Goal: Task Accomplishment & Management: Use online tool/utility

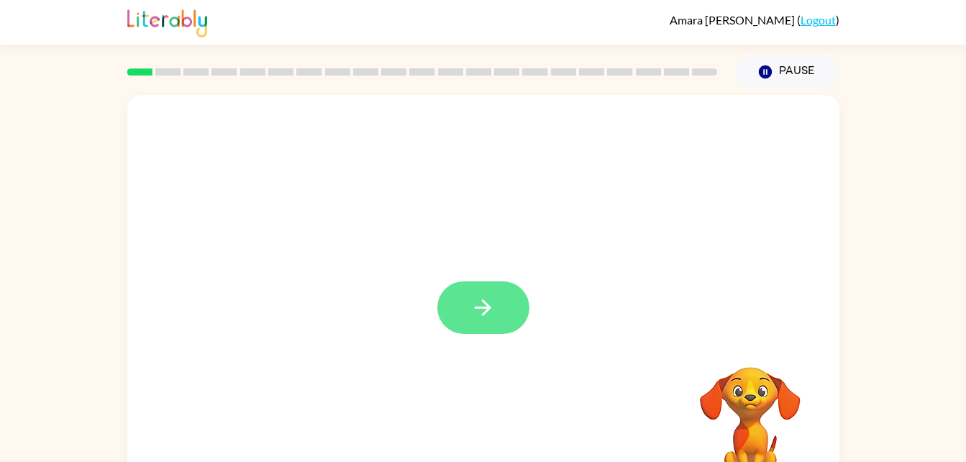
click at [506, 317] on button "button" at bounding box center [484, 307] width 92 height 53
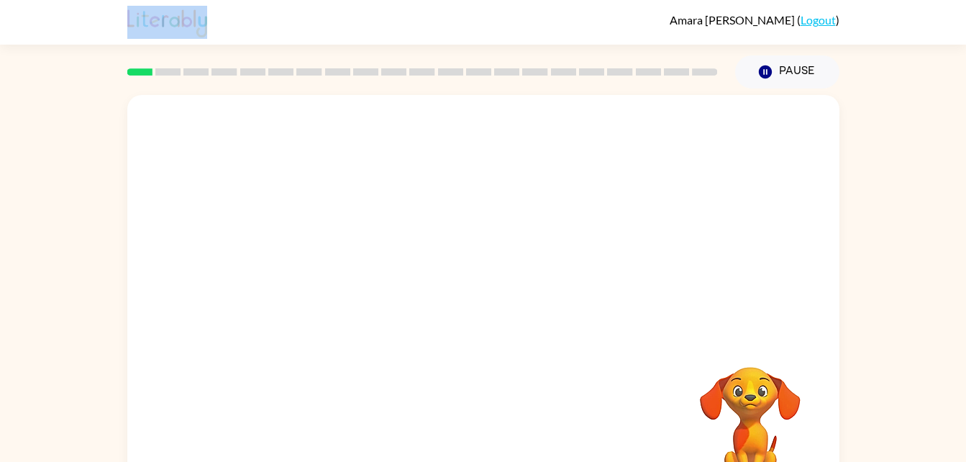
drag, startPoint x: 506, startPoint y: 317, endPoint x: 979, endPoint y: 306, distance: 473.6
click at [966, 306] on html "Amara Kerwin ( Logout ) Pause Pause Your browser must support playing .mp4 file…" at bounding box center [483, 253] width 966 height 506
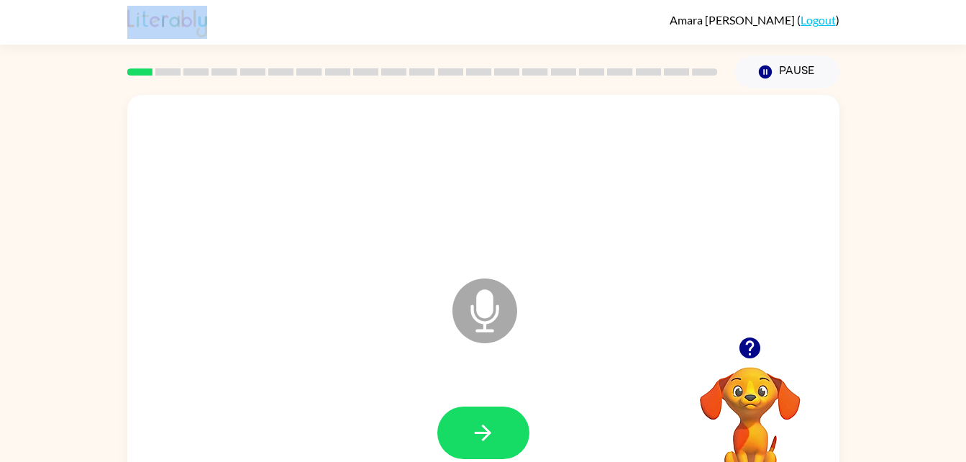
click at [760, 404] on video "Your browser must support playing .mp4 files to use Literably. Please try using…" at bounding box center [751, 417] width 144 height 144
click at [753, 349] on icon "button" at bounding box center [750, 348] width 21 height 21
click at [492, 429] on icon "button" at bounding box center [483, 432] width 25 height 25
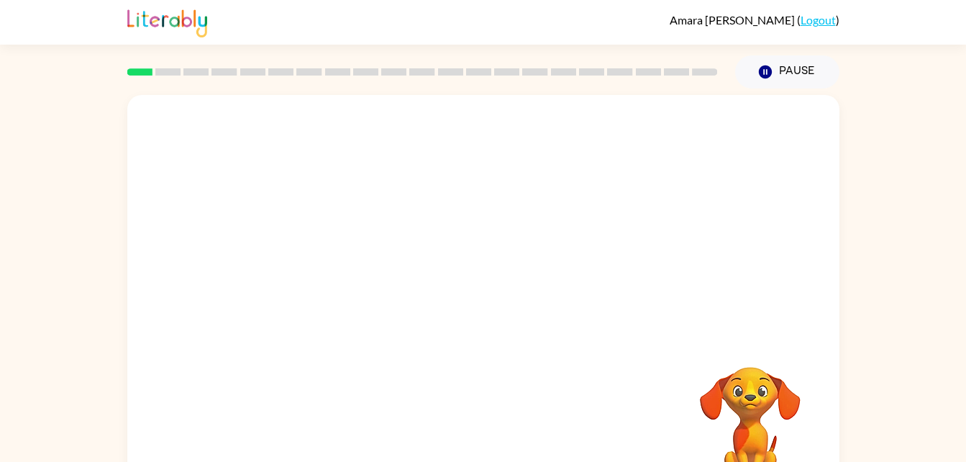
click at [810, 343] on div at bounding box center [484, 308] width 684 height 118
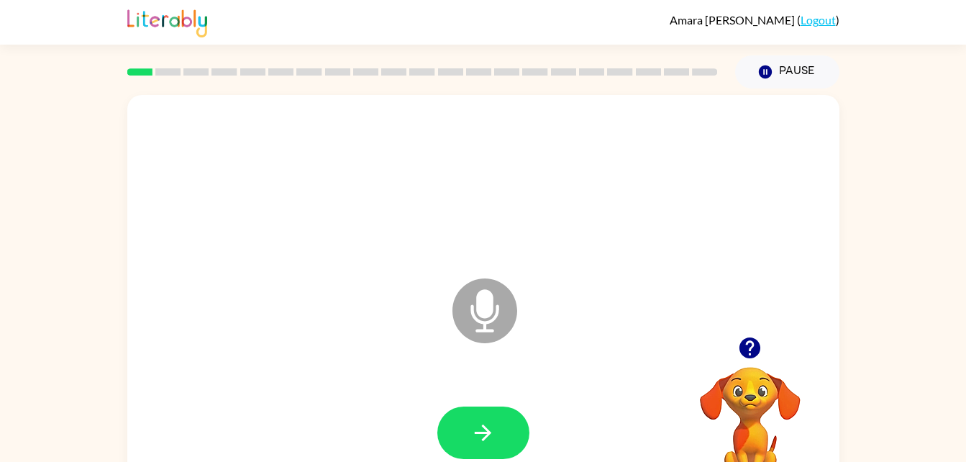
click at [500, 317] on icon at bounding box center [485, 310] width 65 height 65
click at [503, 318] on icon at bounding box center [485, 310] width 65 height 65
click at [472, 315] on icon "Microphone The Microphone is here when it is your turn to talk" at bounding box center [557, 329] width 216 height 108
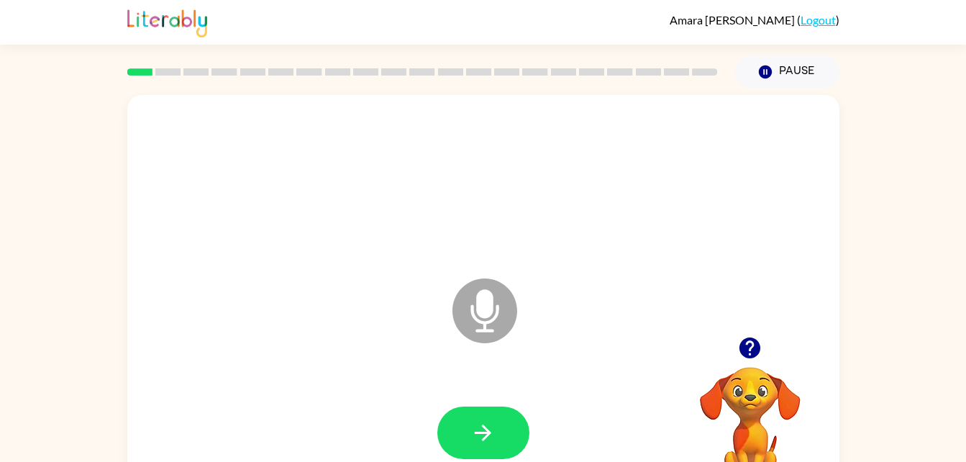
click at [449, 313] on icon "Microphone The Microphone is here when it is your turn to talk" at bounding box center [557, 329] width 216 height 108
click at [493, 440] on icon "button" at bounding box center [483, 432] width 25 height 25
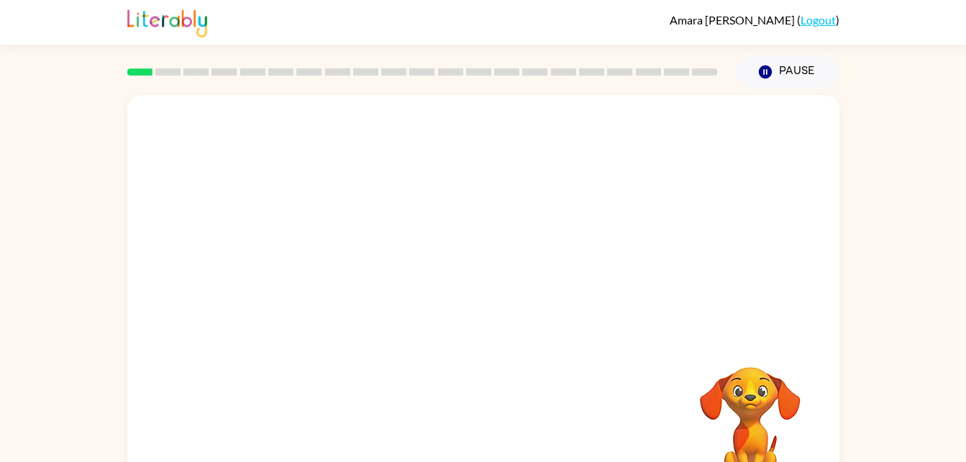
click at [740, 96] on div at bounding box center [483, 300] width 712 height 411
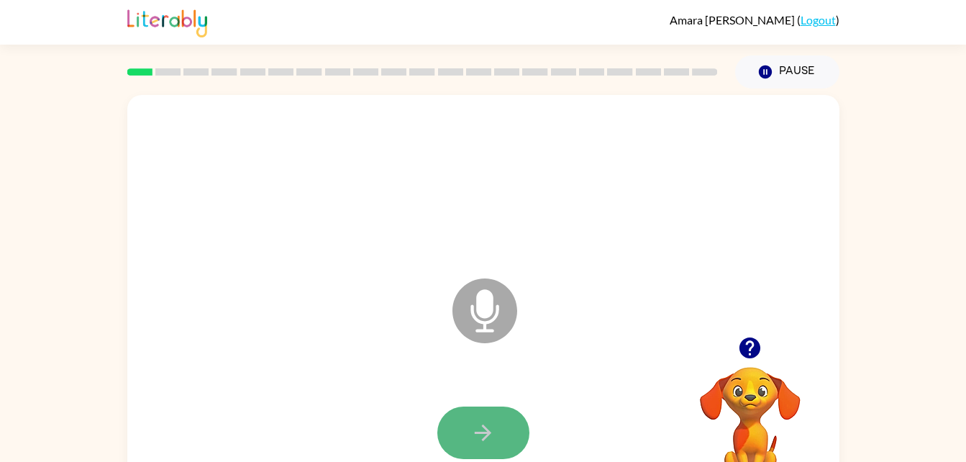
click at [494, 426] on icon "button" at bounding box center [483, 432] width 25 height 25
click at [505, 308] on icon at bounding box center [485, 310] width 65 height 65
click at [493, 306] on icon "Microphone The Microphone is here when it is your turn to talk" at bounding box center [557, 329] width 216 height 108
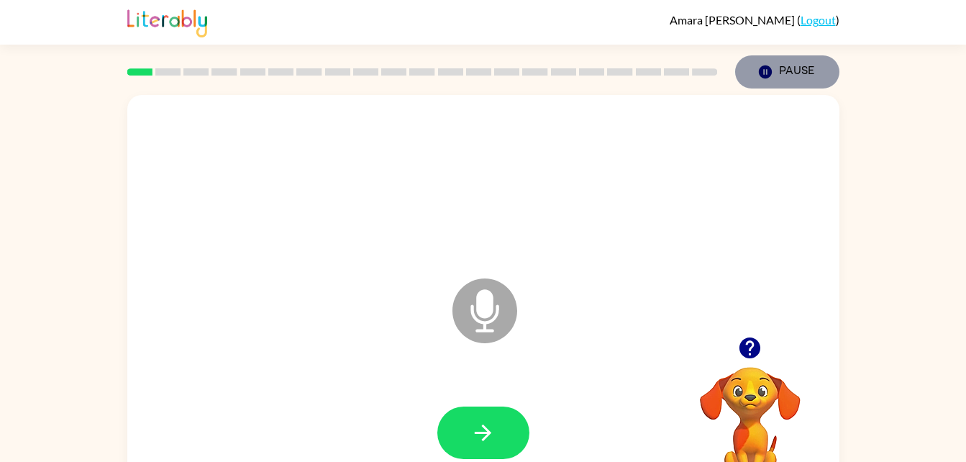
click at [799, 63] on button "Pause Pause" at bounding box center [787, 71] width 104 height 33
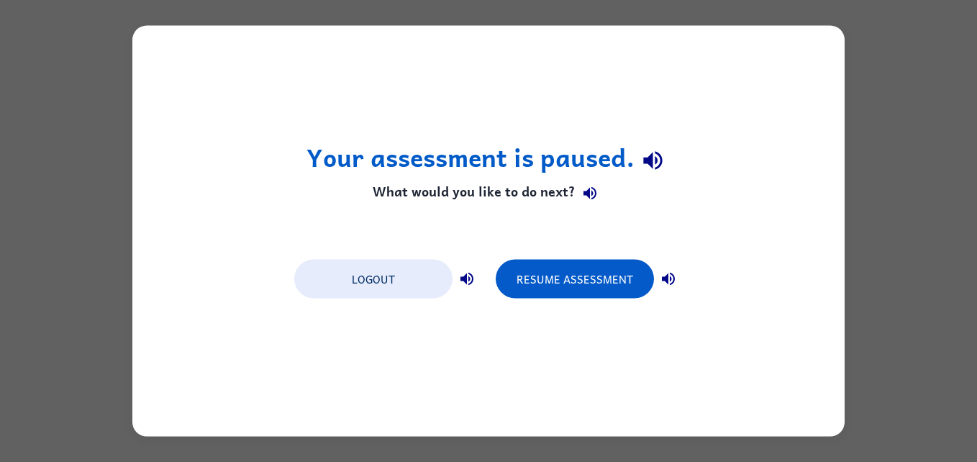
click at [894, 96] on div "Your assessment is paused. What would you like to do next? Logout Resume Assess…" at bounding box center [488, 231] width 977 height 462
click at [591, 271] on button "Resume Assessment" at bounding box center [575, 279] width 158 height 39
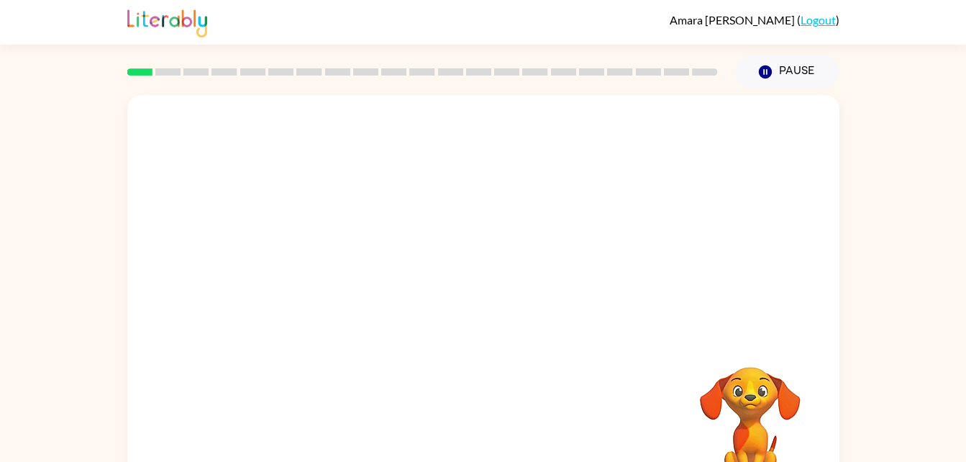
drag, startPoint x: 687, startPoint y: 350, endPoint x: 762, endPoint y: 400, distance: 90.2
click at [692, 353] on video "Your browser must support playing .mp4 files to use Literably. Please try using…" at bounding box center [751, 417] width 144 height 144
click at [769, 407] on video "Your browser must support playing .mp4 files to use Literably. Please try using…" at bounding box center [751, 417] width 144 height 144
click at [658, 350] on div at bounding box center [483, 300] width 712 height 411
drag, startPoint x: 487, startPoint y: 306, endPoint x: 465, endPoint y: 300, distance: 23.0
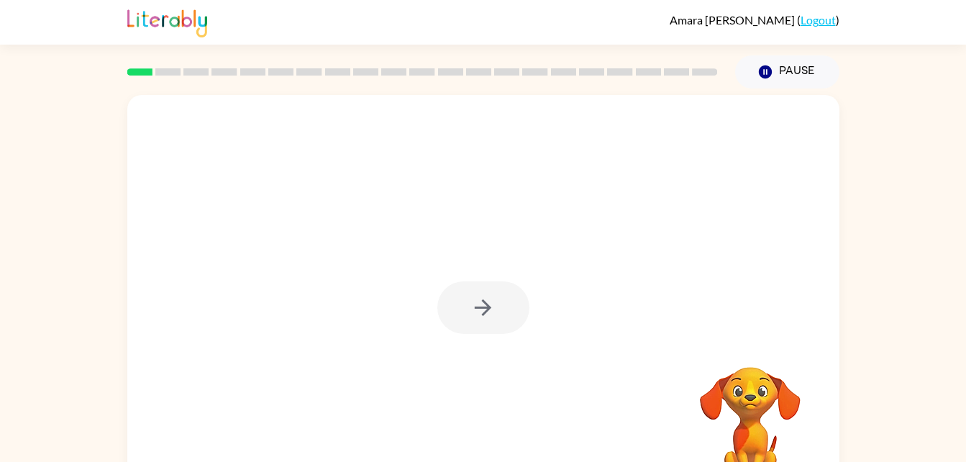
click at [465, 300] on div at bounding box center [484, 307] width 92 height 53
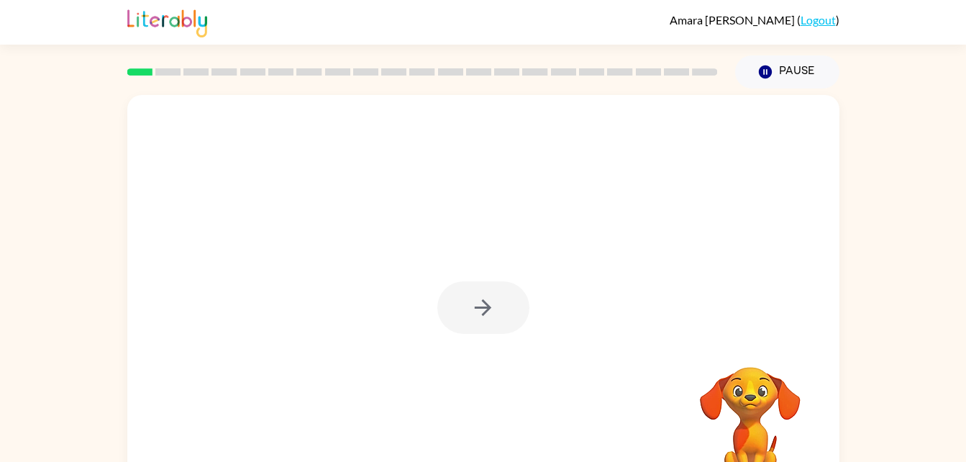
click at [465, 300] on div at bounding box center [484, 307] width 92 height 53
click at [516, 297] on button "button" at bounding box center [484, 307] width 92 height 53
click at [516, 297] on div at bounding box center [449, 275] width 615 height 52
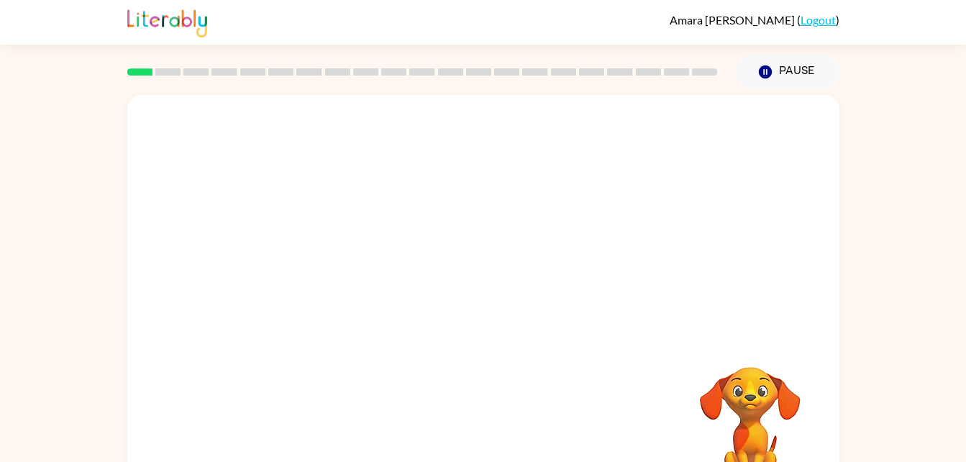
click at [516, 297] on div at bounding box center [449, 275] width 615 height 52
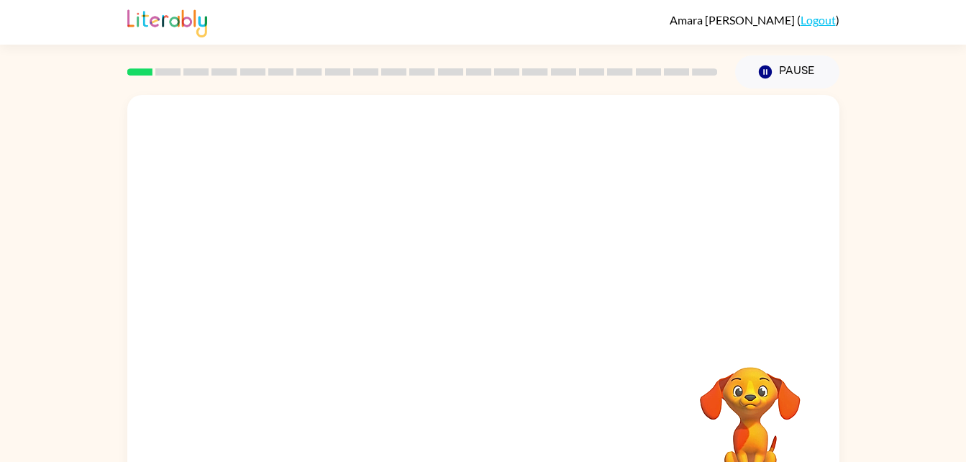
click at [516, 297] on div at bounding box center [449, 275] width 615 height 52
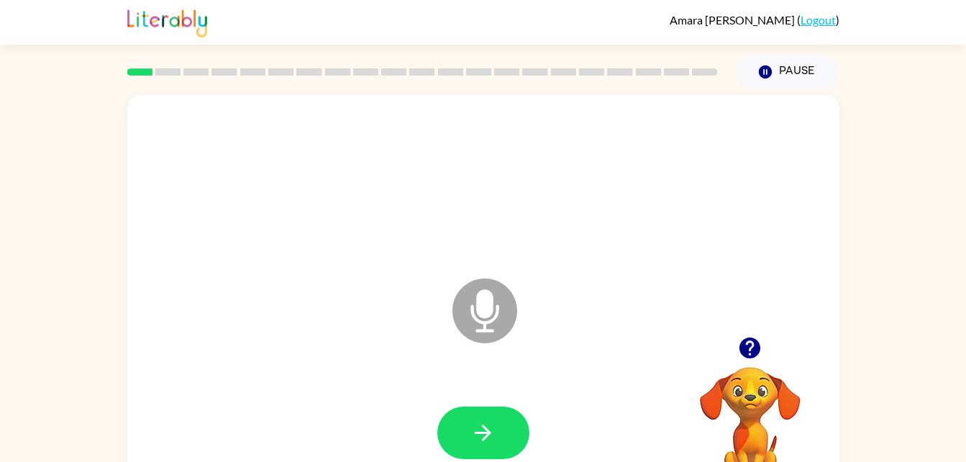
click at [516, 297] on div "Microphone The Microphone is here when it is your turn to talk" at bounding box center [449, 275] width 615 height 52
click at [516, 297] on icon "Microphone The Microphone is here when it is your turn to talk" at bounding box center [557, 329] width 216 height 108
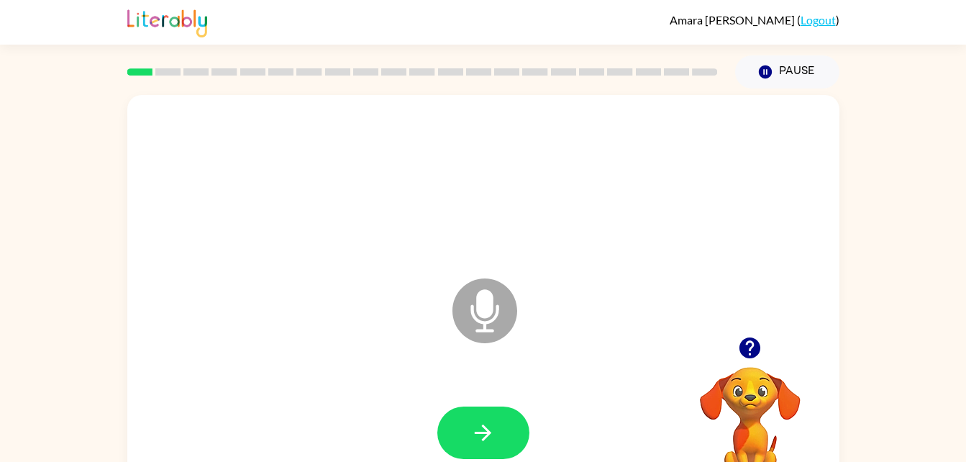
click at [516, 297] on icon "Microphone The Microphone is here when it is your turn to talk" at bounding box center [557, 329] width 216 height 108
click at [493, 443] on icon "button" at bounding box center [483, 432] width 25 height 25
click at [513, 450] on button "button" at bounding box center [484, 433] width 92 height 53
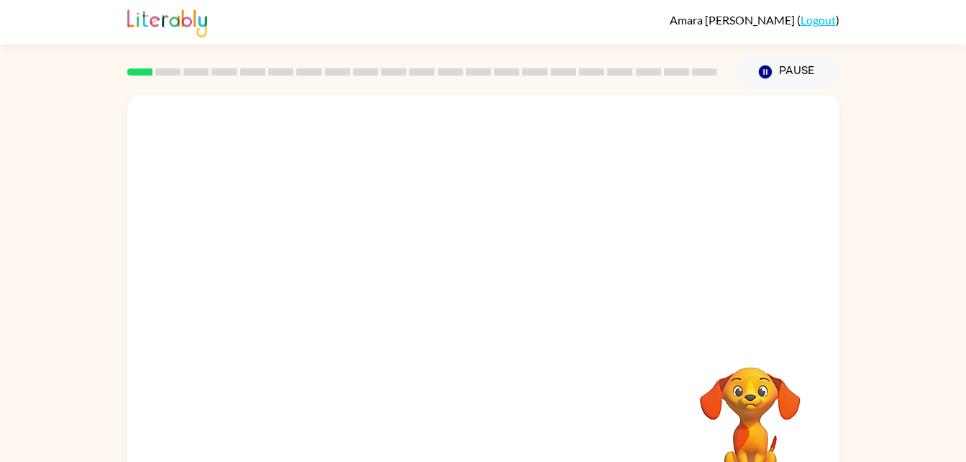
click at [526, 315] on div at bounding box center [483, 300] width 712 height 411
click at [402, 83] on div at bounding box center [423, 72] width 608 height 50
click at [448, 68] on div at bounding box center [423, 72] width 608 height 50
click at [486, 83] on div at bounding box center [423, 72] width 608 height 50
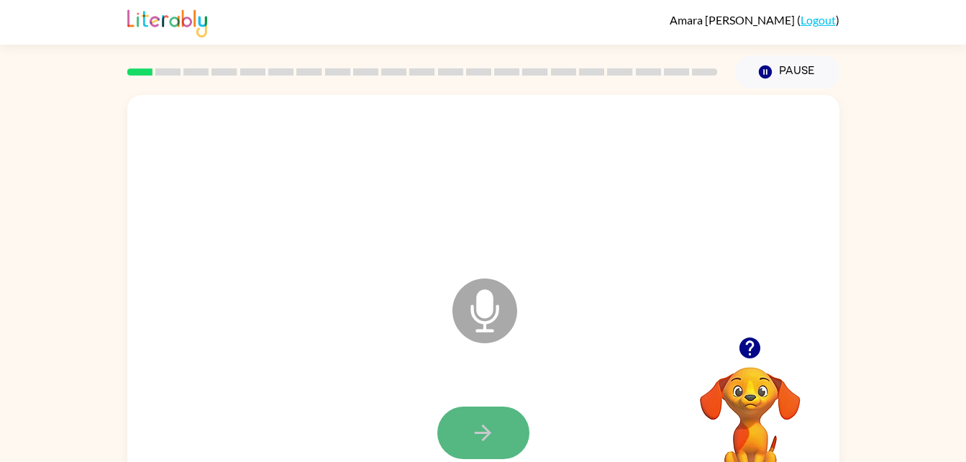
click at [516, 432] on button "button" at bounding box center [484, 433] width 92 height 53
click at [492, 425] on icon "button" at bounding box center [483, 432] width 25 height 25
click at [514, 422] on button "button" at bounding box center [484, 433] width 92 height 53
click at [521, 456] on div at bounding box center [484, 433] width 92 height 53
click at [514, 432] on button "button" at bounding box center [484, 433] width 92 height 53
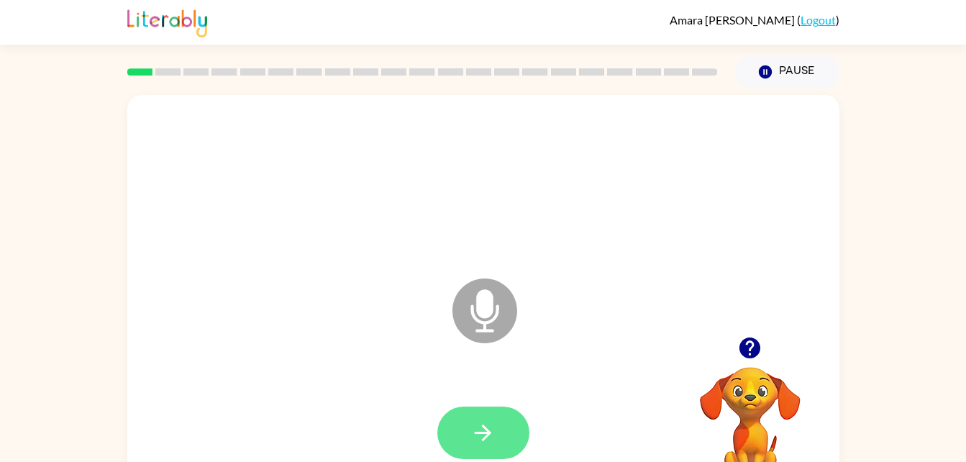
click at [489, 422] on icon "button" at bounding box center [483, 432] width 25 height 25
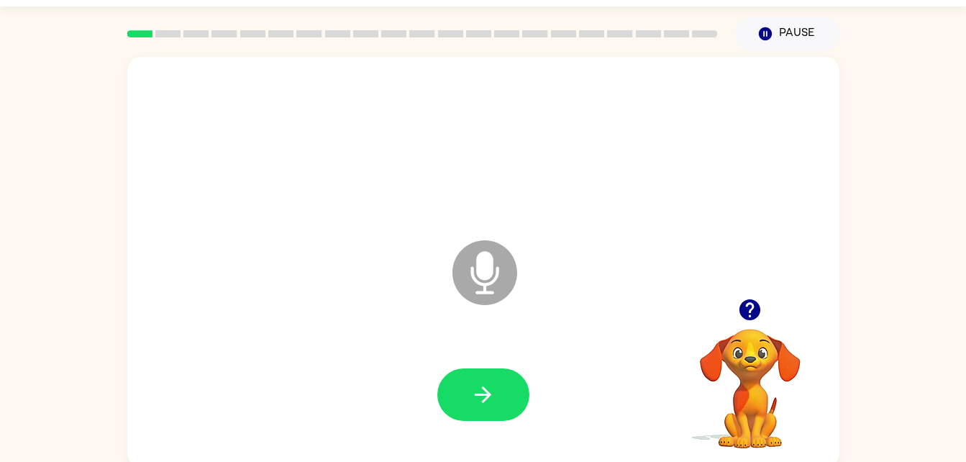
scroll to position [44, 0]
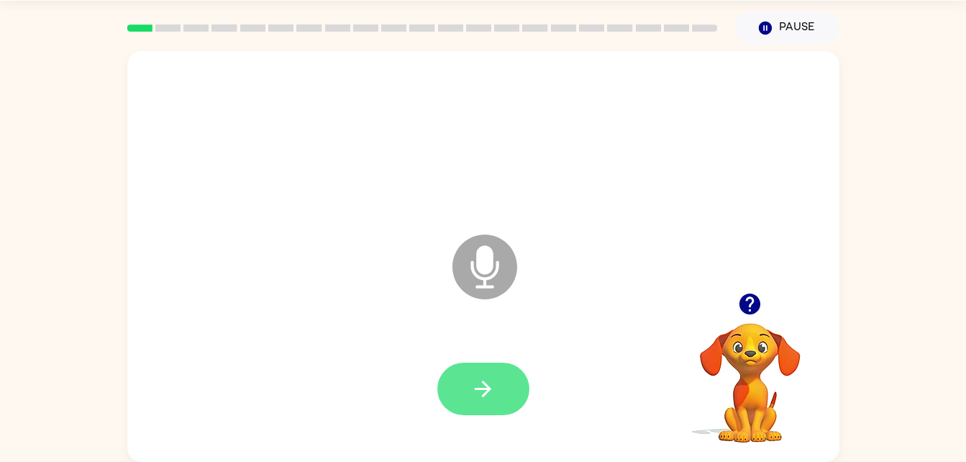
click at [515, 392] on button "button" at bounding box center [484, 389] width 92 height 53
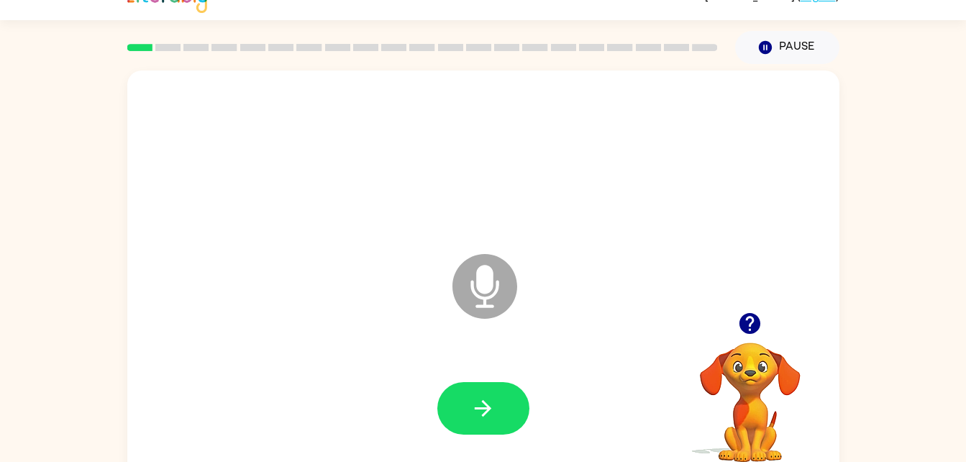
scroll to position [0, 0]
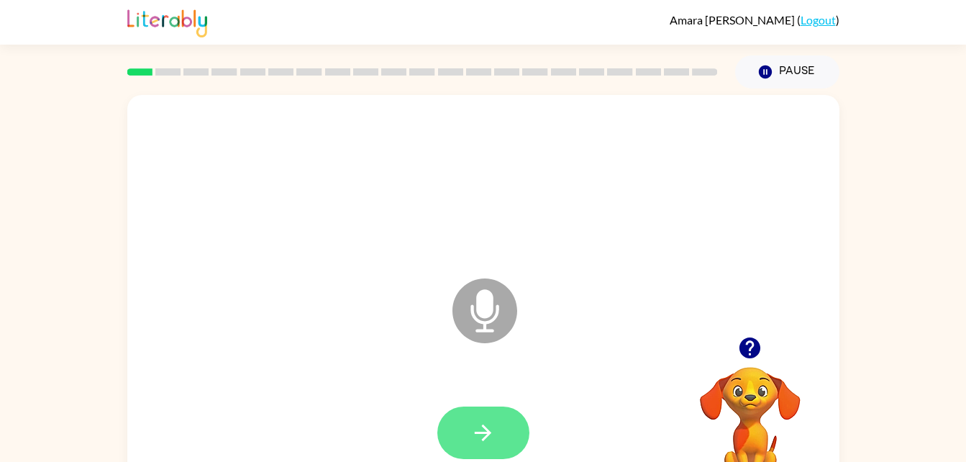
click at [481, 422] on icon "button" at bounding box center [483, 432] width 25 height 25
click at [487, 442] on icon "button" at bounding box center [483, 432] width 25 height 25
click at [504, 425] on button "button" at bounding box center [484, 433] width 92 height 53
click at [501, 448] on button "button" at bounding box center [484, 433] width 92 height 53
click at [517, 417] on button "button" at bounding box center [484, 433] width 92 height 53
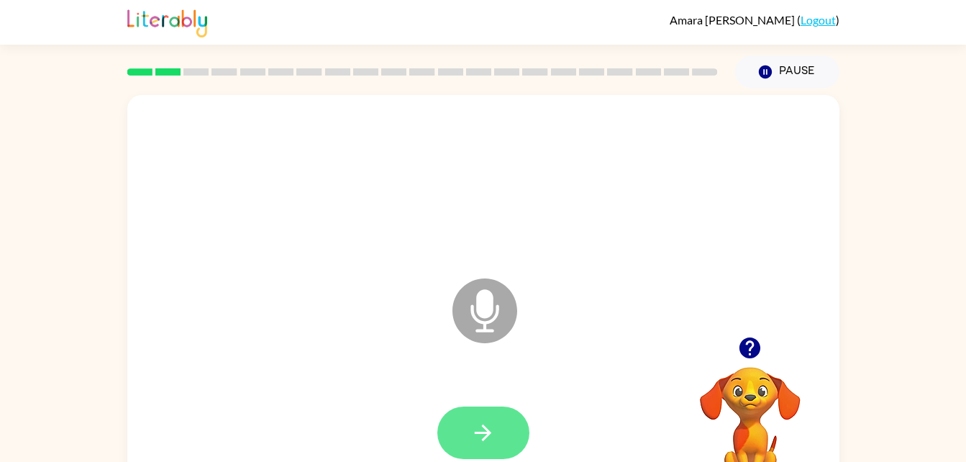
click at [472, 438] on icon "button" at bounding box center [483, 432] width 25 height 25
click at [497, 435] on button "button" at bounding box center [484, 433] width 92 height 53
click at [509, 432] on button "button" at bounding box center [484, 433] width 92 height 53
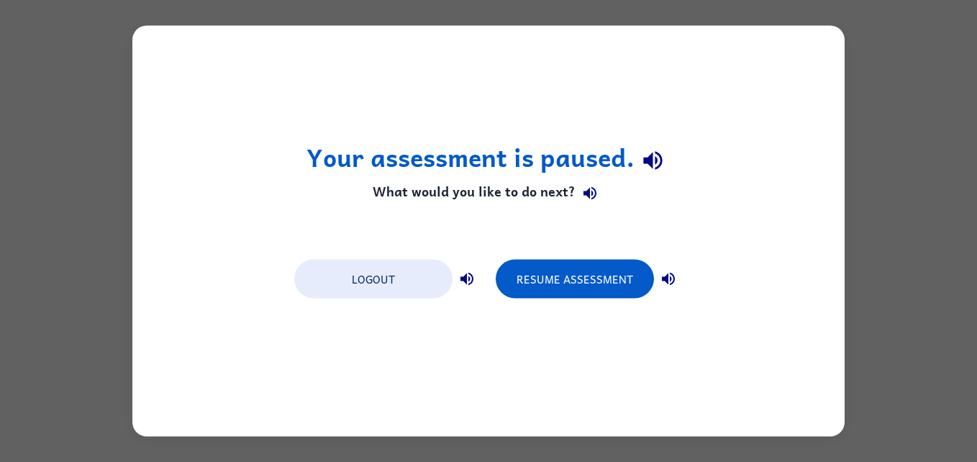
click at [912, 150] on div "Your assessment is paused. What would you like to do next? Logout Resume Assess…" at bounding box center [488, 231] width 977 height 462
click at [669, 278] on icon "button" at bounding box center [668, 279] width 17 height 17
click at [468, 273] on icon "button" at bounding box center [467, 279] width 13 height 13
click at [579, 271] on button "Resume Assessment" at bounding box center [575, 279] width 158 height 39
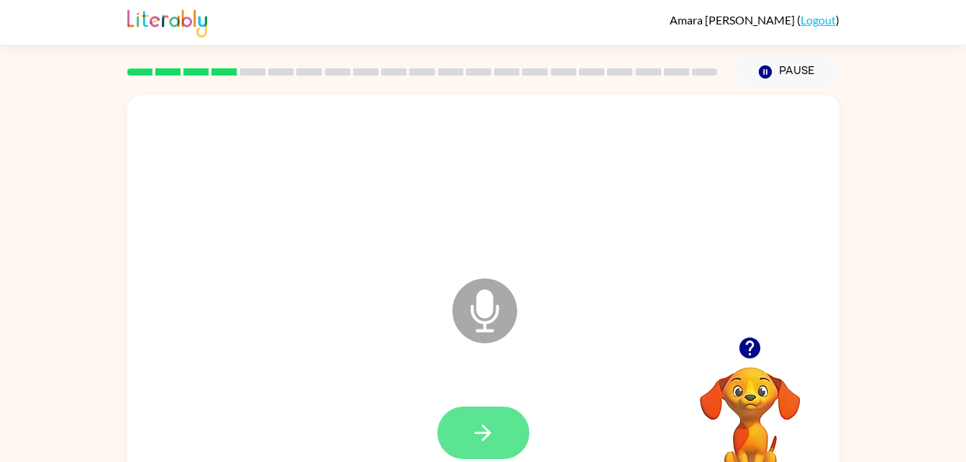
click at [513, 433] on button "button" at bounding box center [484, 433] width 92 height 53
click at [489, 429] on icon "button" at bounding box center [483, 432] width 25 height 25
click at [463, 409] on button "button" at bounding box center [484, 433] width 92 height 53
click at [482, 453] on button "button" at bounding box center [484, 433] width 92 height 53
click at [482, 440] on icon "button" at bounding box center [483, 433] width 17 height 17
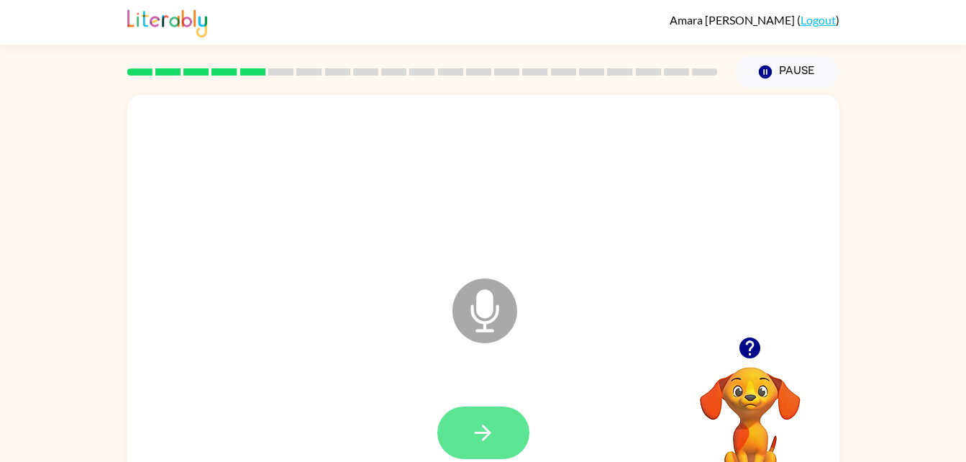
click at [501, 434] on button "button" at bounding box center [484, 433] width 92 height 53
click at [501, 447] on button "button" at bounding box center [484, 433] width 92 height 53
click at [500, 430] on button "button" at bounding box center [484, 433] width 92 height 53
click at [476, 407] on button "button" at bounding box center [484, 433] width 92 height 53
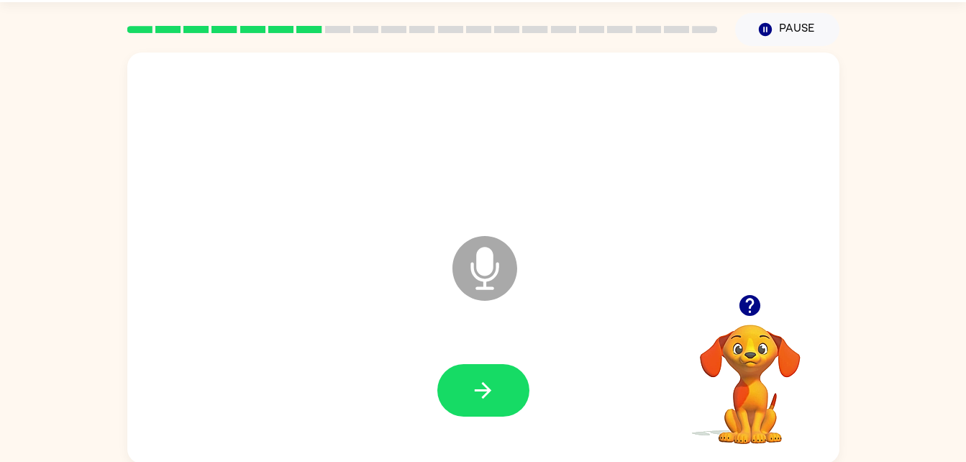
scroll to position [44, 0]
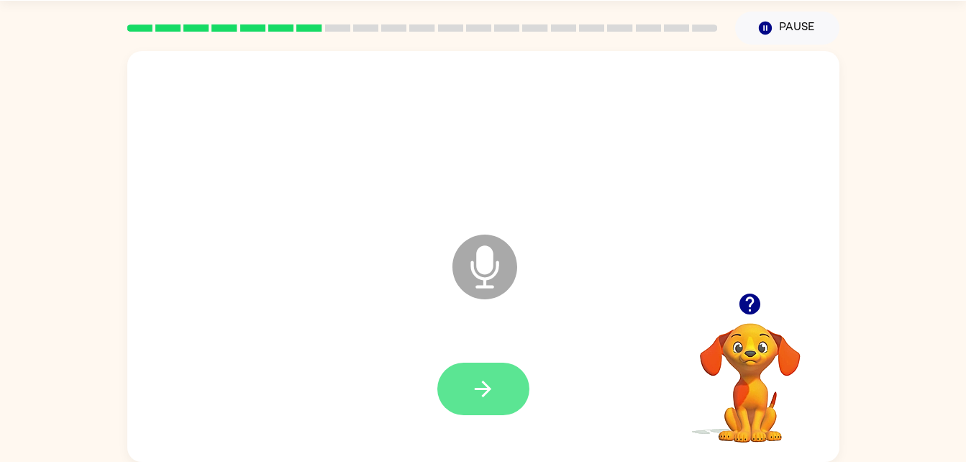
click at [507, 387] on button "button" at bounding box center [484, 389] width 92 height 53
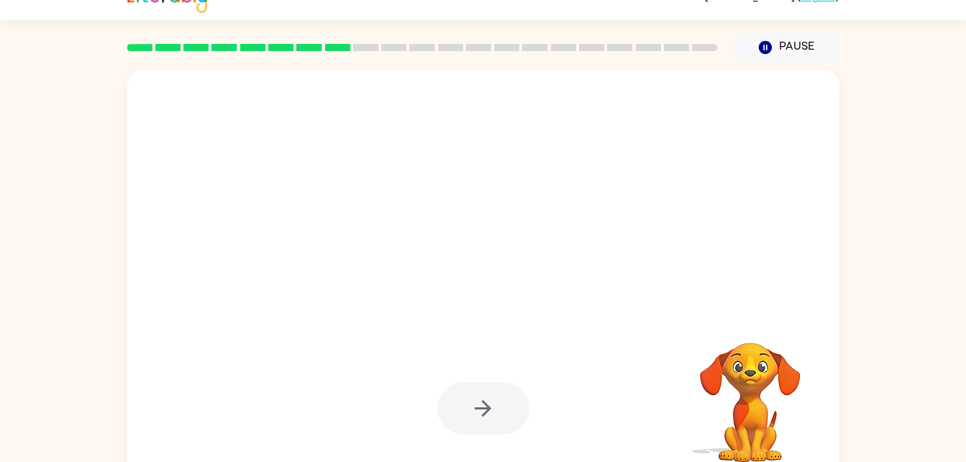
scroll to position [25, 0]
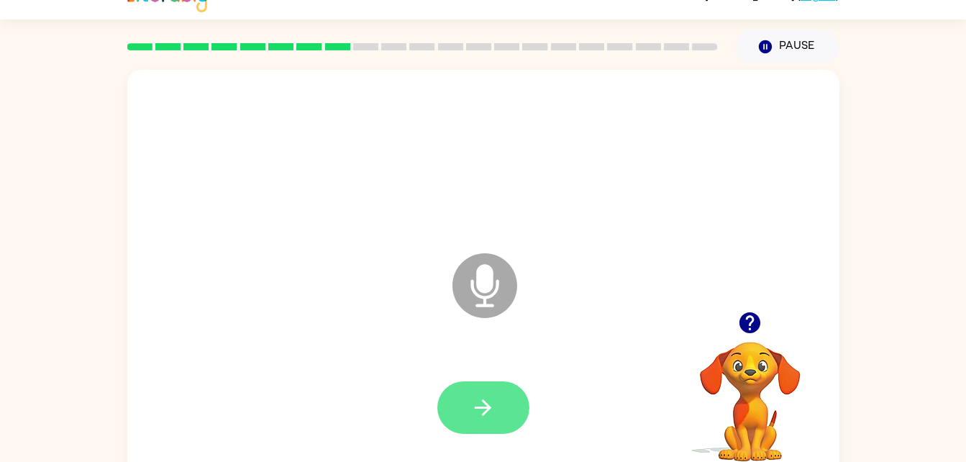
click at [507, 414] on button "button" at bounding box center [484, 407] width 92 height 53
click at [747, 326] on icon "button" at bounding box center [750, 322] width 21 height 21
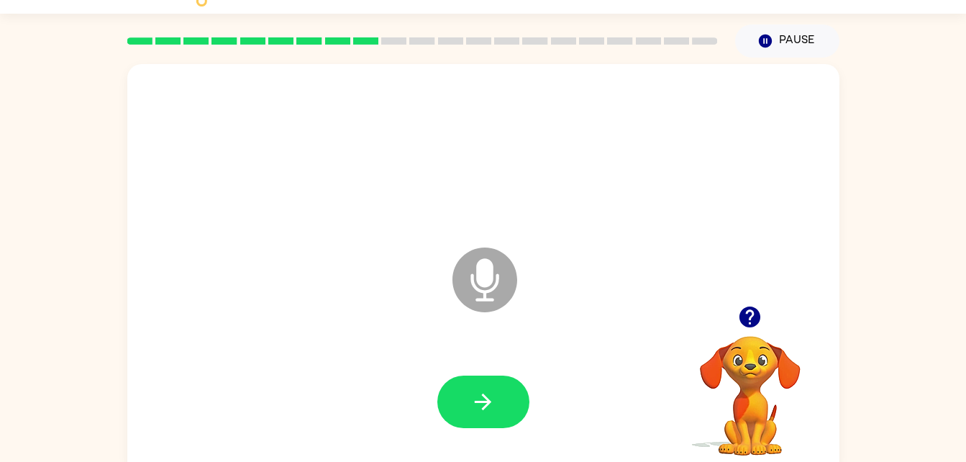
scroll to position [35, 0]
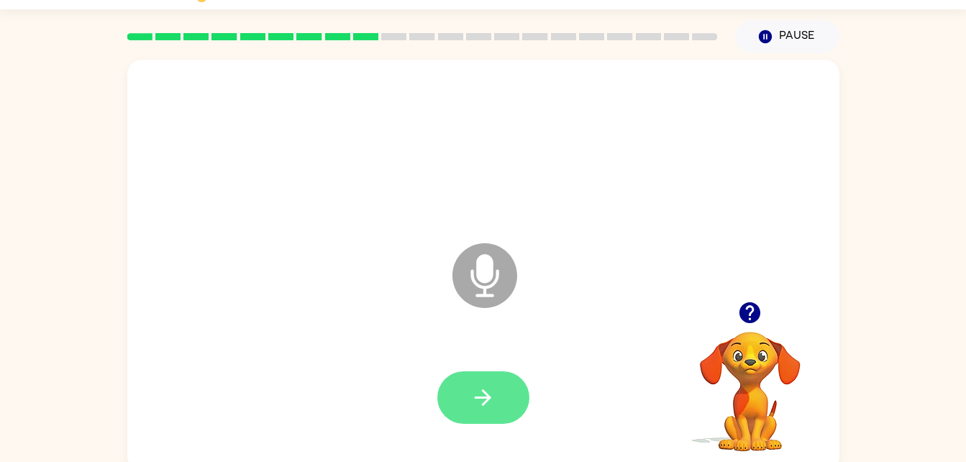
click at [499, 404] on button "button" at bounding box center [484, 397] width 92 height 53
click at [476, 402] on icon "button" at bounding box center [483, 397] width 25 height 25
click at [489, 392] on icon "button" at bounding box center [483, 397] width 25 height 25
click at [511, 399] on button "button" at bounding box center [484, 397] width 92 height 53
click at [492, 400] on icon "button" at bounding box center [483, 397] width 25 height 25
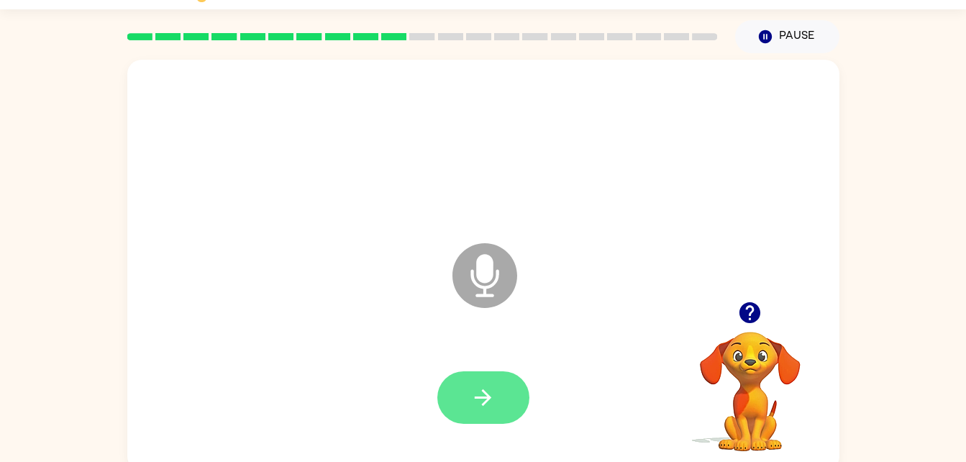
click at [504, 420] on button "button" at bounding box center [484, 397] width 92 height 53
click at [498, 420] on button "button" at bounding box center [484, 397] width 92 height 53
click at [491, 400] on icon "button" at bounding box center [483, 397] width 25 height 25
click at [499, 395] on button "button" at bounding box center [484, 397] width 92 height 53
click at [507, 407] on button "button" at bounding box center [484, 397] width 92 height 53
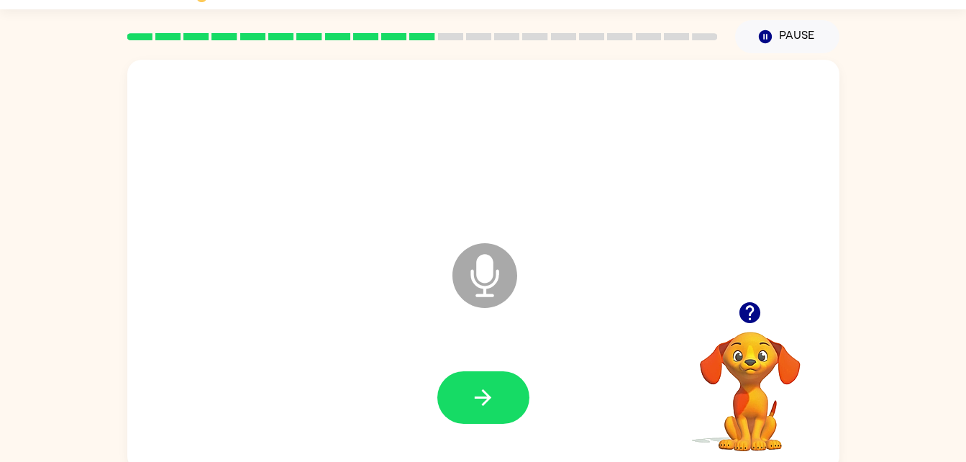
click at [515, 422] on div at bounding box center [484, 397] width 92 height 53
click at [505, 409] on button "button" at bounding box center [484, 397] width 92 height 53
click at [515, 417] on button "button" at bounding box center [484, 397] width 92 height 53
click at [493, 409] on icon "button" at bounding box center [483, 397] width 25 height 25
click at [516, 374] on button "button" at bounding box center [484, 397] width 92 height 53
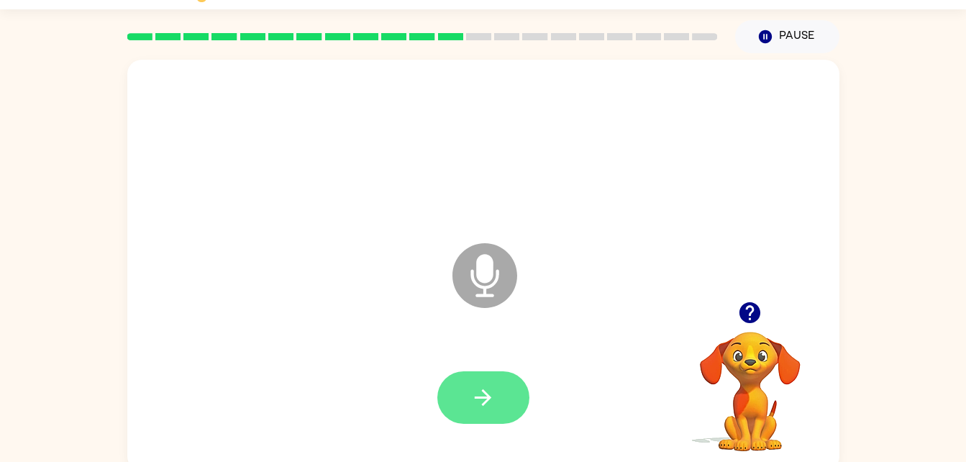
click at [458, 412] on button "button" at bounding box center [484, 397] width 92 height 53
click at [484, 432] on div at bounding box center [484, 398] width 684 height 118
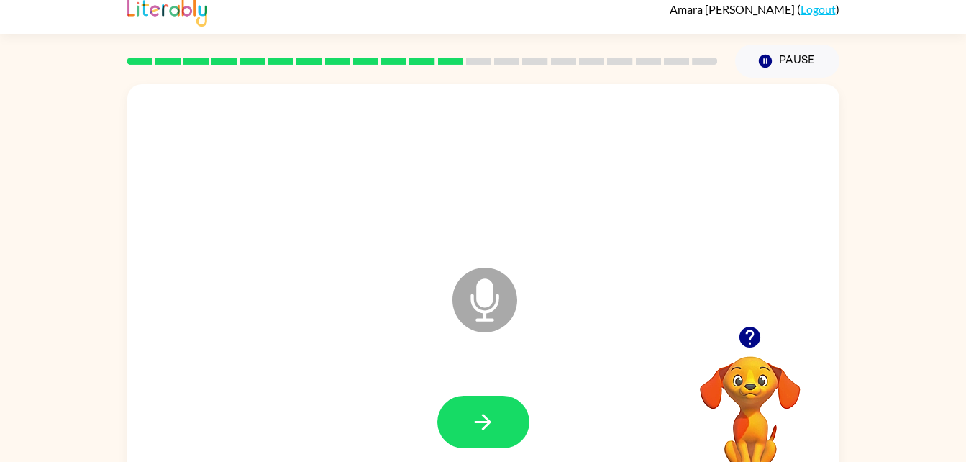
scroll to position [15, 0]
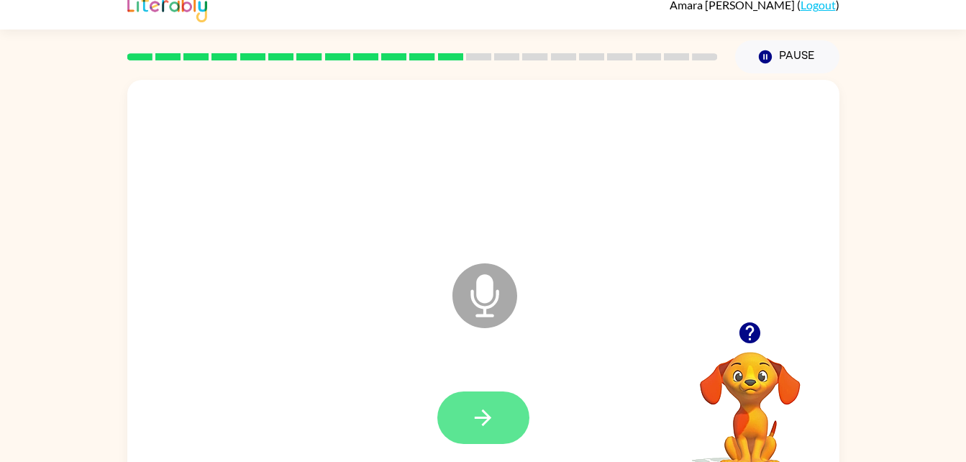
click at [468, 425] on button "button" at bounding box center [484, 417] width 92 height 53
click at [462, 413] on div at bounding box center [484, 417] width 92 height 53
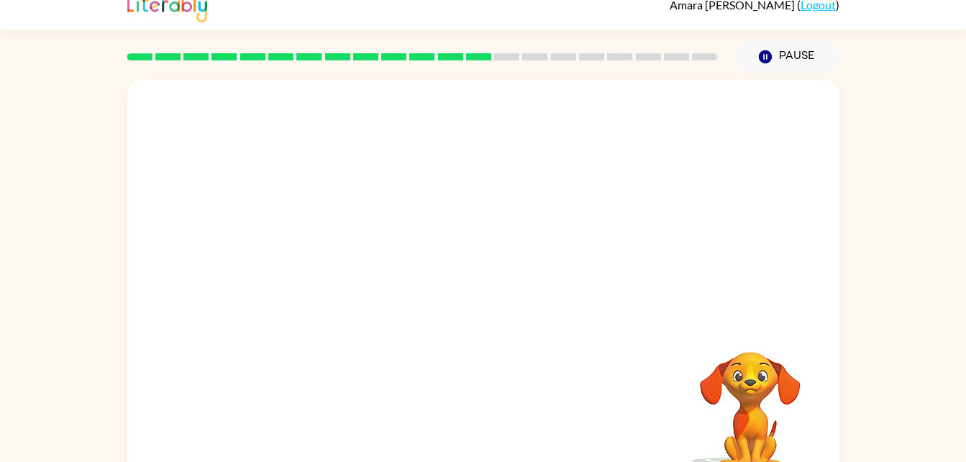
scroll to position [44, 0]
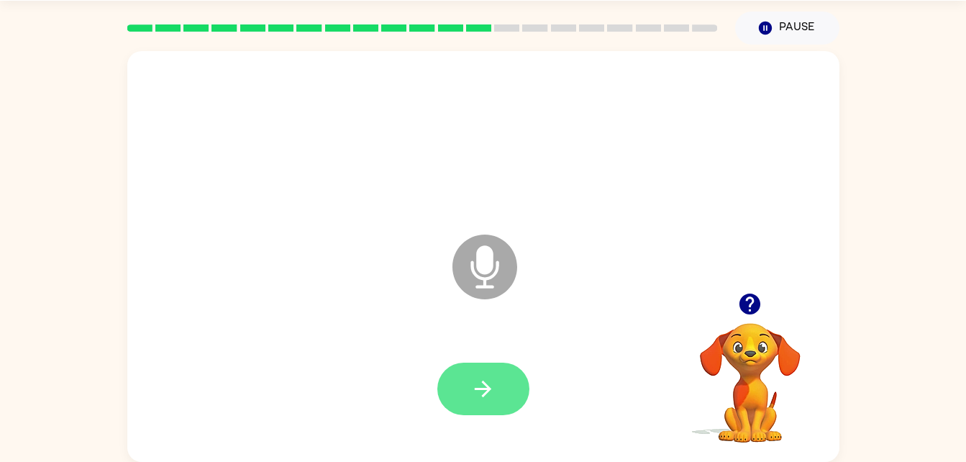
click at [494, 386] on icon "button" at bounding box center [483, 388] width 25 height 25
click at [521, 397] on button "button" at bounding box center [484, 389] width 92 height 53
click at [513, 347] on div at bounding box center [484, 389] width 684 height 118
click at [756, 328] on video "Your browser must support playing .mp4 files to use Literably. Please try using…" at bounding box center [751, 373] width 144 height 144
click at [741, 343] on video "Your browser must support playing .mp4 files to use Literably. Please try using…" at bounding box center [751, 373] width 144 height 144
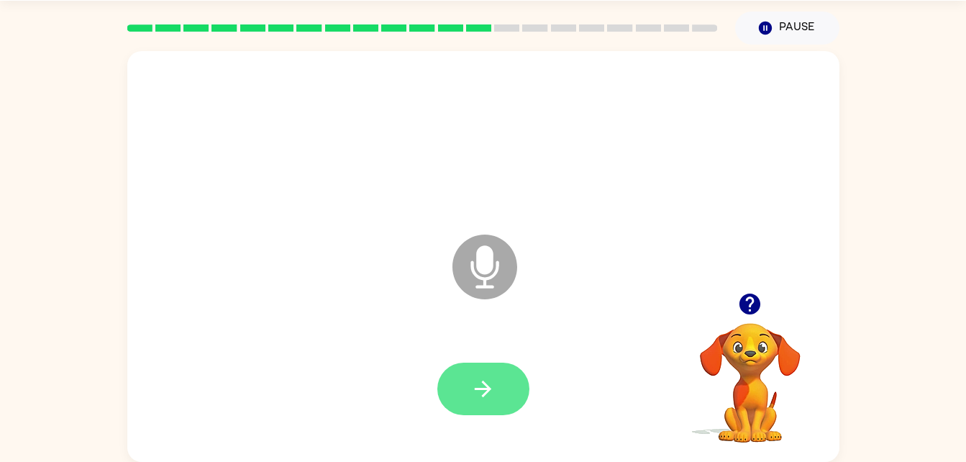
click at [507, 371] on button "button" at bounding box center [484, 389] width 92 height 53
click at [484, 397] on icon "button" at bounding box center [483, 388] width 25 height 25
click at [751, 317] on icon "button" at bounding box center [750, 303] width 25 height 25
click at [775, 425] on video "Your browser must support playing .mp4 files to use Literably. Please try using…" at bounding box center [751, 373] width 144 height 144
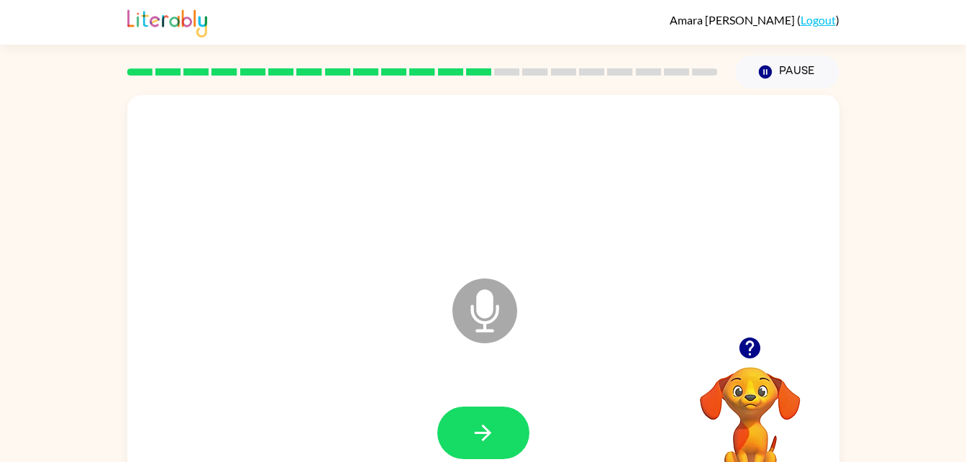
click at [733, 366] on div at bounding box center [751, 348] width 144 height 37
click at [768, 356] on div at bounding box center [751, 348] width 144 height 37
click at [723, 381] on video "Your browser must support playing .mp4 files to use Literably. Please try using…" at bounding box center [751, 417] width 144 height 144
click at [740, 386] on video "Your browser must support playing .mp4 files to use Literably. Please try using…" at bounding box center [751, 417] width 144 height 144
click at [738, 401] on video "Your browser must support playing .mp4 files to use Literably. Please try using…" at bounding box center [751, 417] width 144 height 144
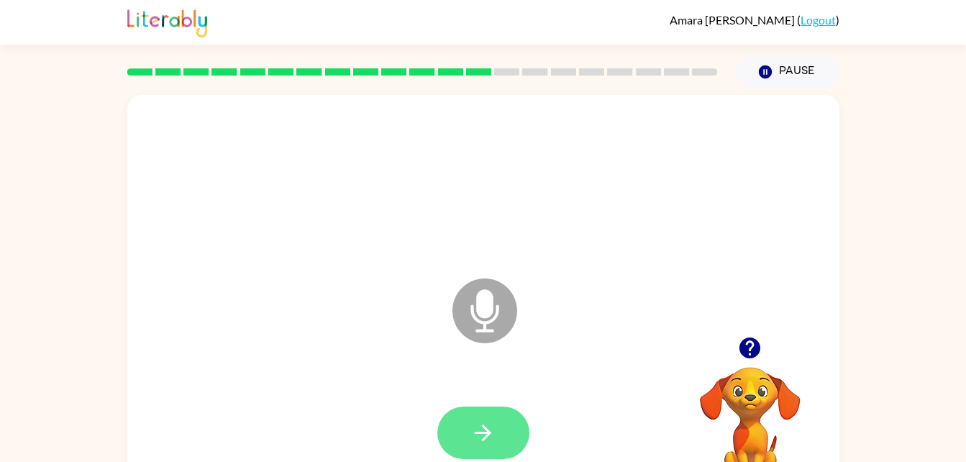
click at [480, 427] on icon "button" at bounding box center [483, 432] width 25 height 25
click at [486, 458] on button "button" at bounding box center [484, 433] width 92 height 53
click at [489, 430] on icon "button" at bounding box center [483, 432] width 25 height 25
click at [482, 428] on icon "button" at bounding box center [483, 432] width 25 height 25
drag, startPoint x: 482, startPoint y: 428, endPoint x: 494, endPoint y: 392, distance: 38.0
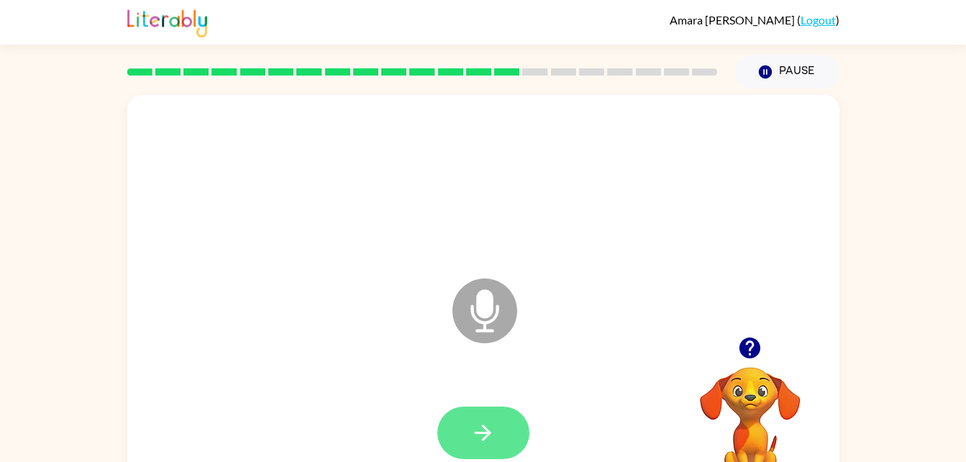
click at [496, 422] on button "button" at bounding box center [484, 433] width 92 height 53
click at [492, 428] on icon "button" at bounding box center [483, 432] width 25 height 25
click at [485, 425] on icon "button" at bounding box center [483, 432] width 25 height 25
click at [479, 450] on button "button" at bounding box center [484, 433] width 92 height 53
click at [478, 440] on icon "button" at bounding box center [483, 432] width 25 height 25
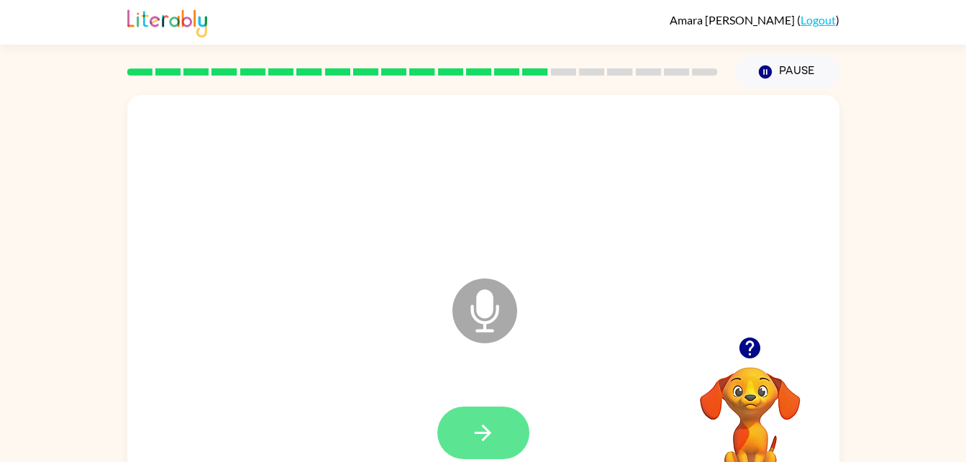
click at [487, 427] on icon "button" at bounding box center [483, 432] width 25 height 25
click at [508, 407] on button "button" at bounding box center [484, 433] width 92 height 53
click at [476, 456] on button "button" at bounding box center [484, 433] width 92 height 53
click at [477, 457] on button "button" at bounding box center [484, 433] width 92 height 53
click at [499, 451] on button "button" at bounding box center [484, 433] width 92 height 53
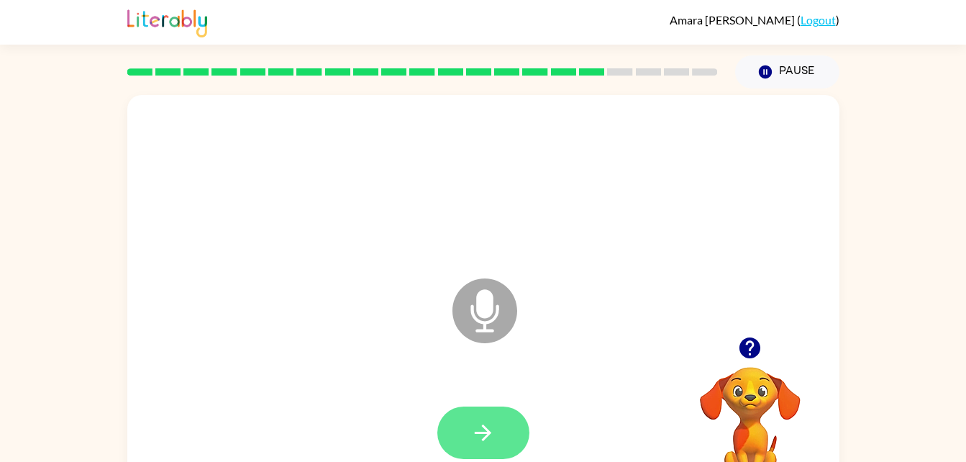
click at [523, 435] on button "button" at bounding box center [484, 433] width 92 height 53
click at [474, 438] on icon "button" at bounding box center [483, 432] width 25 height 25
click at [504, 442] on button "button" at bounding box center [484, 433] width 92 height 53
click at [478, 445] on button "button" at bounding box center [484, 433] width 92 height 53
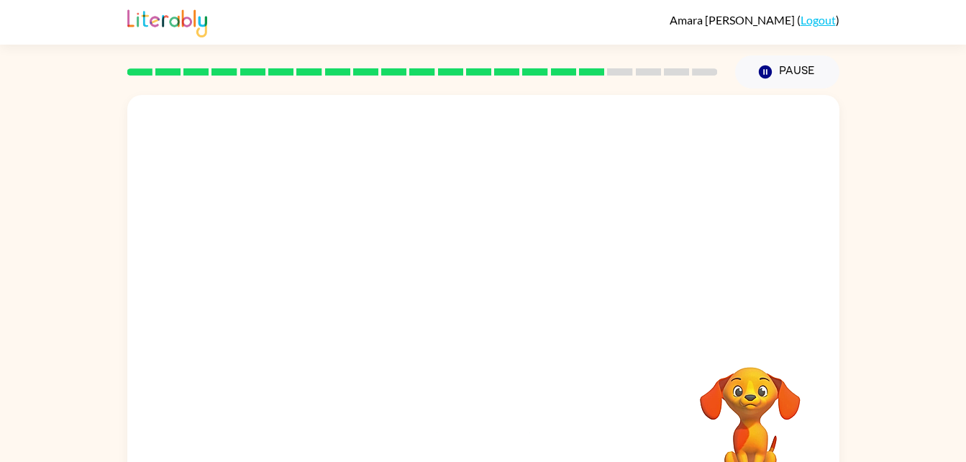
drag, startPoint x: 478, startPoint y: 445, endPoint x: 633, endPoint y: 388, distance: 165.1
click at [633, 388] on div at bounding box center [484, 433] width 684 height 118
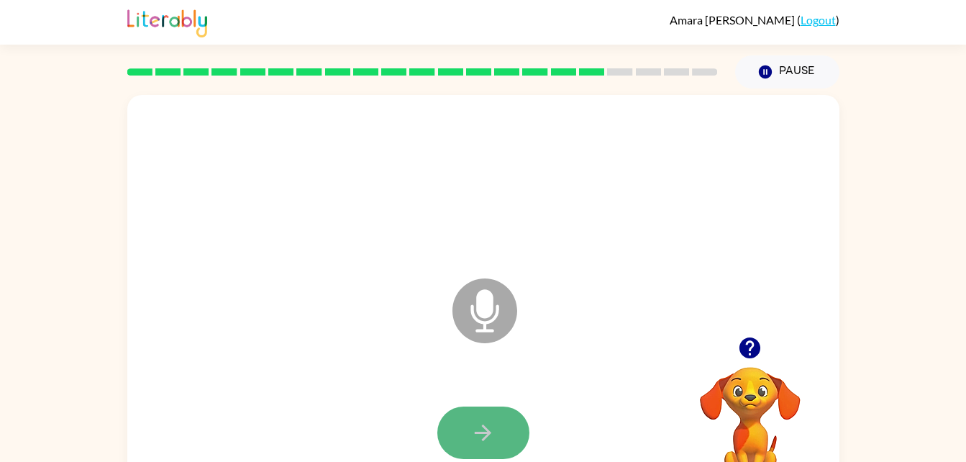
click at [486, 445] on icon "button" at bounding box center [483, 432] width 25 height 25
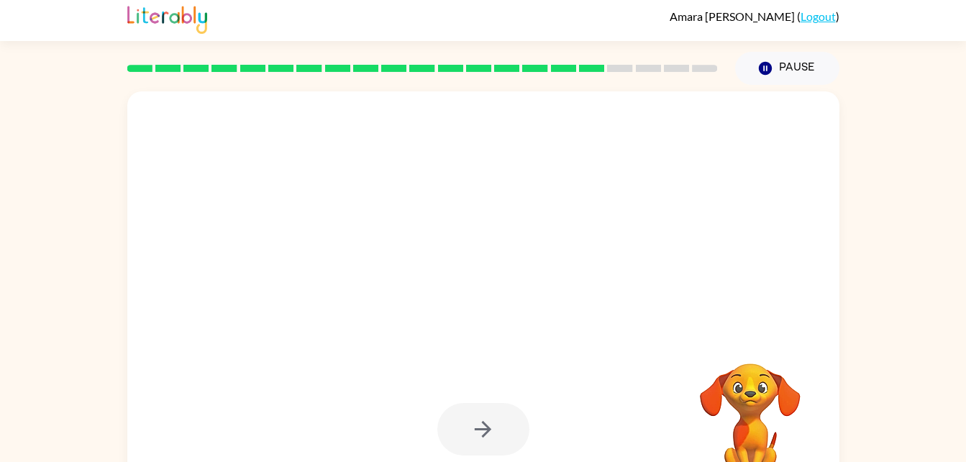
scroll to position [4, 0]
click at [489, 440] on div at bounding box center [484, 428] width 92 height 53
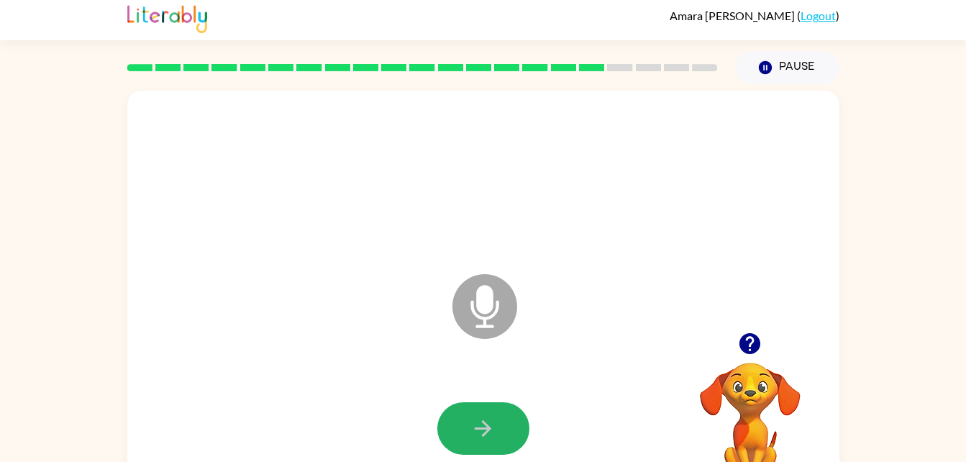
click at [489, 440] on icon "button" at bounding box center [483, 428] width 25 height 25
click at [486, 438] on icon "button" at bounding box center [483, 428] width 25 height 25
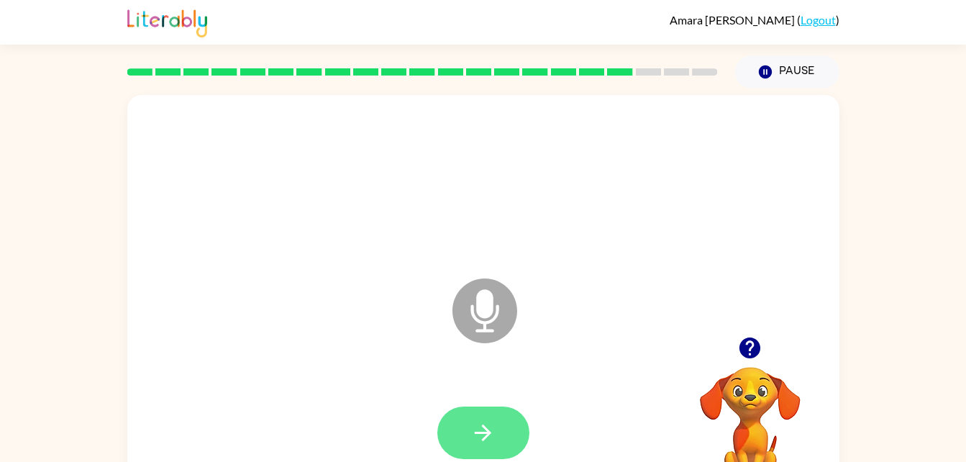
click at [512, 437] on button "button" at bounding box center [484, 433] width 92 height 53
click at [508, 417] on button "button" at bounding box center [484, 433] width 92 height 53
click at [475, 445] on button "button" at bounding box center [484, 433] width 92 height 53
click at [476, 407] on button "button" at bounding box center [484, 433] width 92 height 53
click at [774, 388] on video "Your browser must support playing .mp4 files to use Literably. Please try using…" at bounding box center [751, 417] width 144 height 144
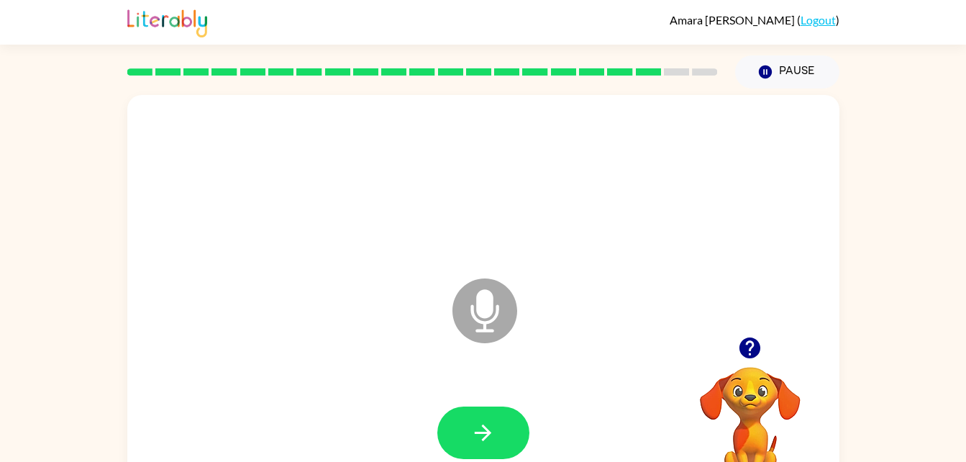
click at [735, 399] on video "Your browser must support playing .mp4 files to use Literably. Please try using…" at bounding box center [751, 417] width 144 height 144
click at [740, 404] on video "Your browser must support playing .mp4 files to use Literably. Please try using…" at bounding box center [751, 417] width 144 height 144
click at [763, 383] on video "Your browser must support playing .mp4 files to use Literably. Please try using…" at bounding box center [751, 417] width 144 height 144
click at [498, 437] on button "button" at bounding box center [484, 433] width 92 height 53
click at [501, 425] on button "button" at bounding box center [484, 433] width 92 height 53
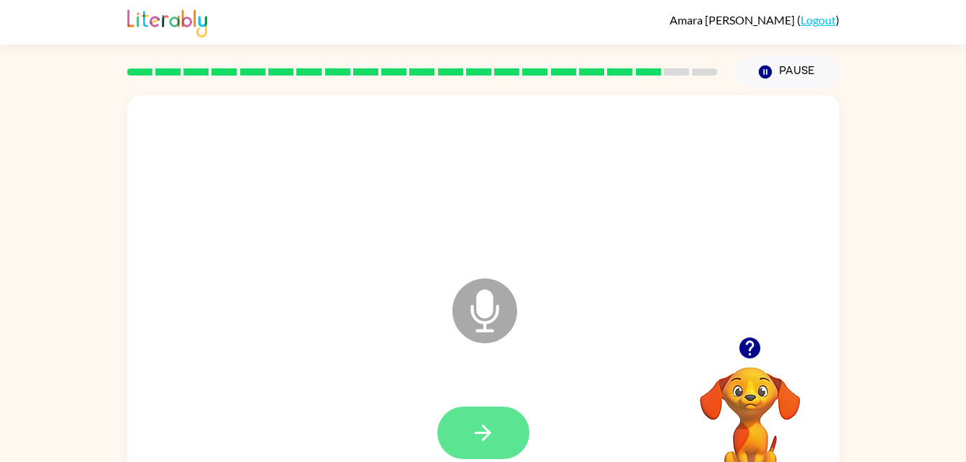
click at [481, 442] on icon "button" at bounding box center [483, 432] width 25 height 25
click at [486, 439] on icon "button" at bounding box center [483, 432] width 25 height 25
click at [527, 448] on div at bounding box center [484, 433] width 92 height 53
click at [469, 452] on button "button" at bounding box center [484, 433] width 92 height 53
click at [525, 437] on button "button" at bounding box center [484, 433] width 92 height 53
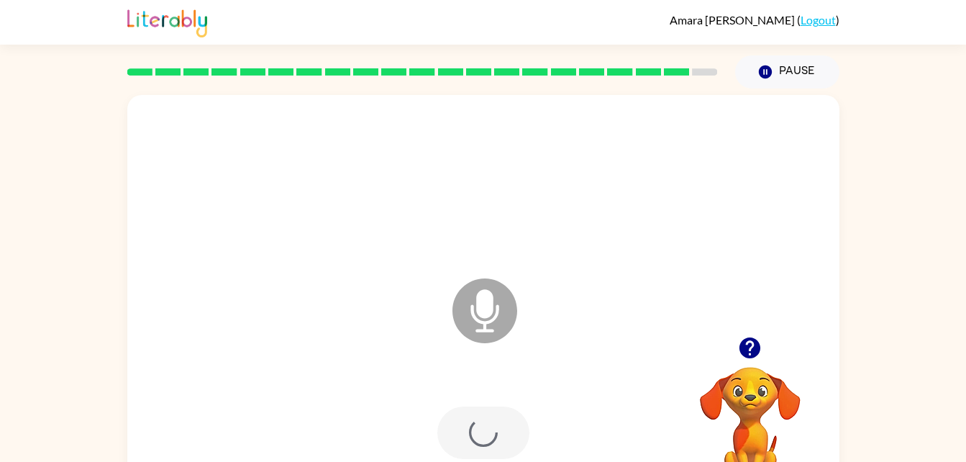
click at [489, 443] on div at bounding box center [484, 433] width 684 height 118
click at [489, 431] on icon "button" at bounding box center [483, 433] width 17 height 17
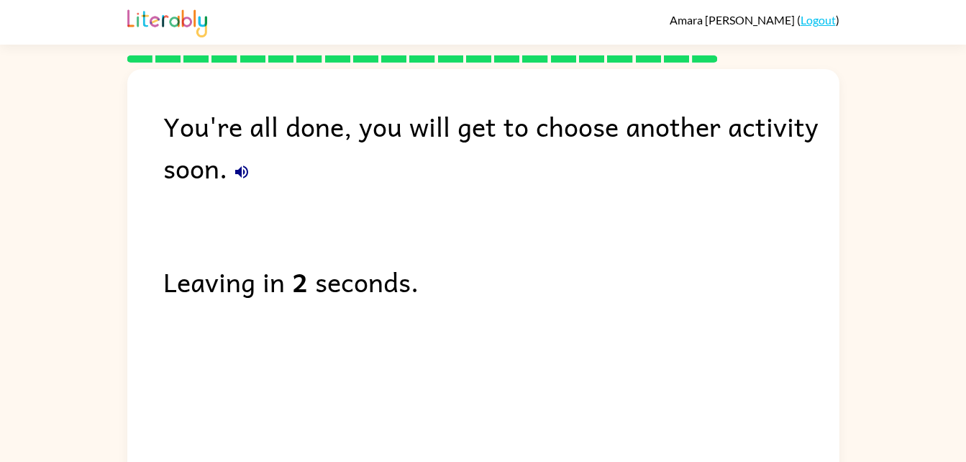
click at [240, 161] on button "button" at bounding box center [241, 172] width 29 height 29
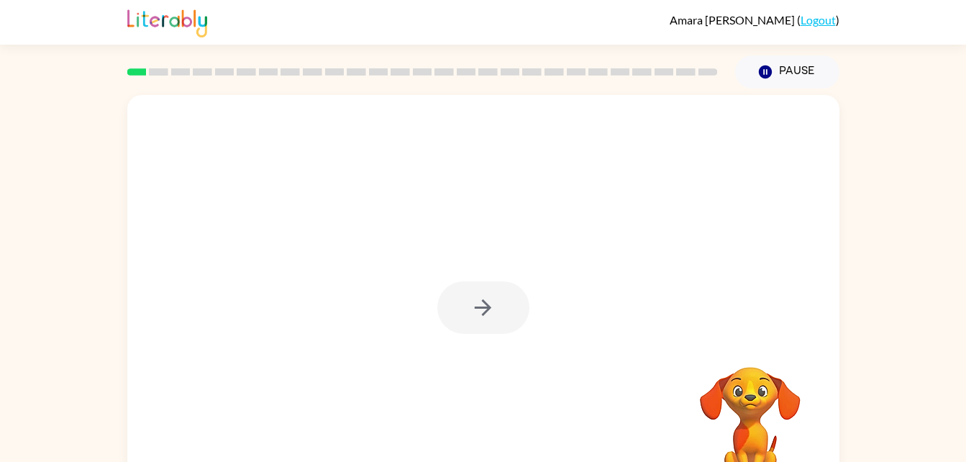
scroll to position [44, 0]
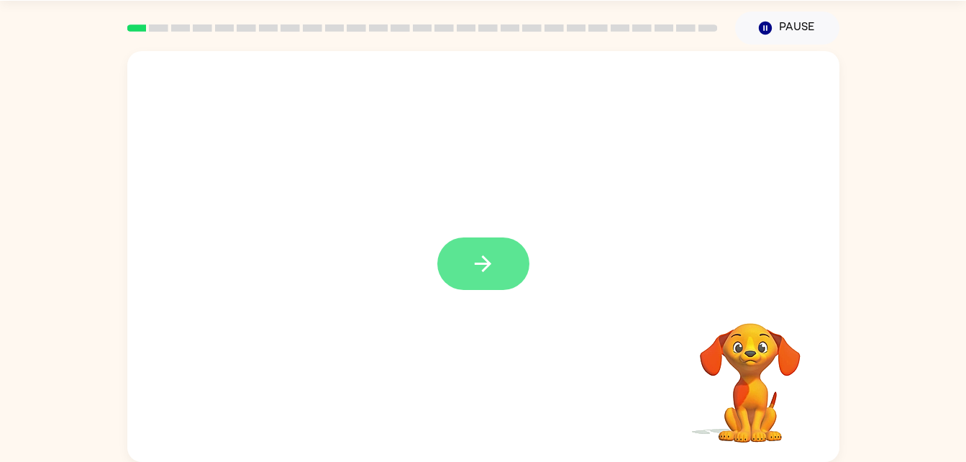
click at [504, 289] on button "button" at bounding box center [484, 263] width 92 height 53
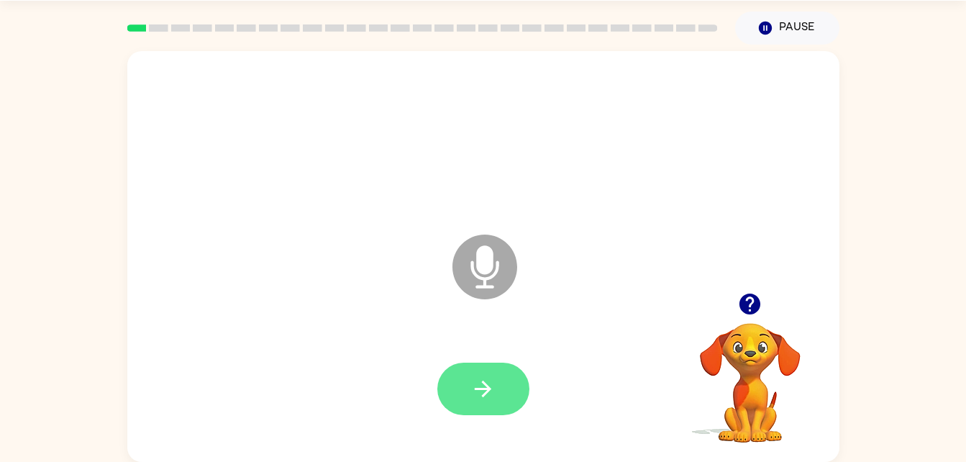
click at [499, 406] on button "button" at bounding box center [484, 389] width 92 height 53
click at [480, 393] on icon "button" at bounding box center [483, 388] width 25 height 25
click at [509, 372] on button "button" at bounding box center [484, 389] width 92 height 53
click at [499, 404] on button "button" at bounding box center [484, 389] width 92 height 53
click at [484, 394] on icon "button" at bounding box center [483, 389] width 17 height 17
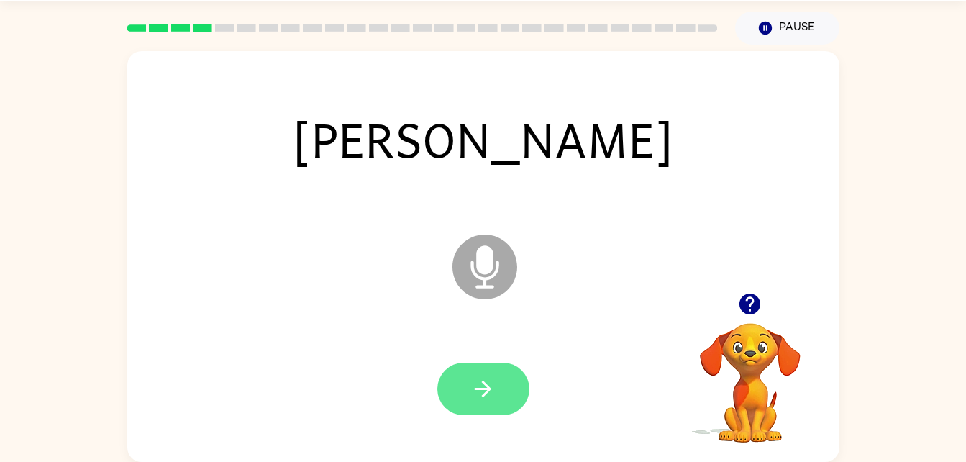
click at [486, 373] on button "button" at bounding box center [484, 389] width 92 height 53
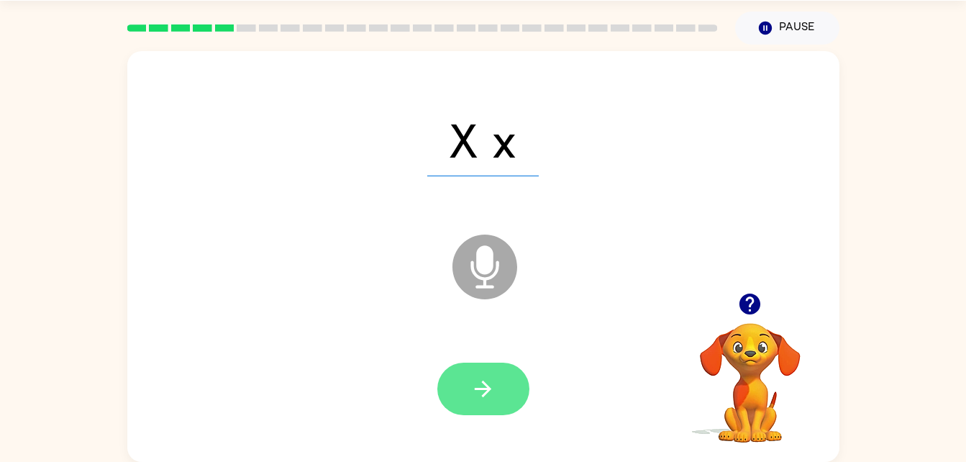
click at [507, 392] on button "button" at bounding box center [484, 389] width 92 height 53
click at [499, 394] on button "button" at bounding box center [484, 389] width 92 height 53
click at [510, 396] on button "button" at bounding box center [484, 389] width 92 height 53
click at [515, 397] on button "button" at bounding box center [484, 389] width 92 height 53
click at [497, 396] on button "button" at bounding box center [484, 389] width 92 height 53
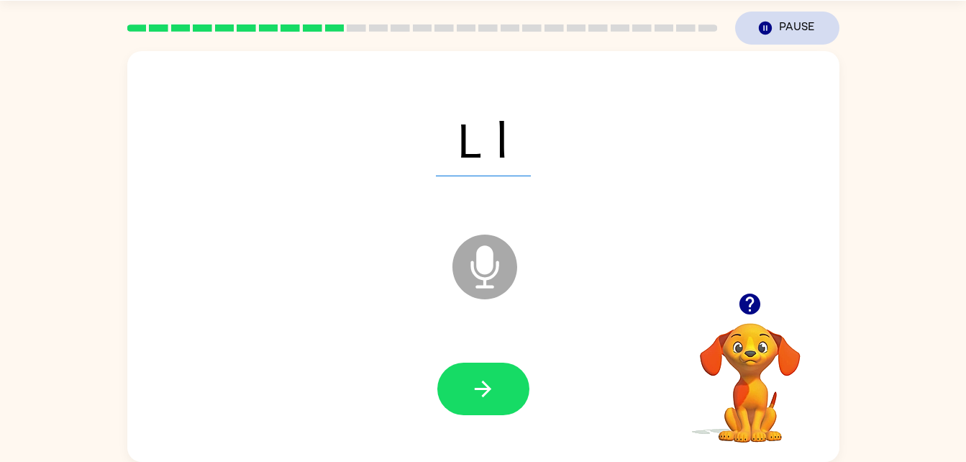
click at [806, 14] on button "Pause Pause" at bounding box center [787, 28] width 104 height 33
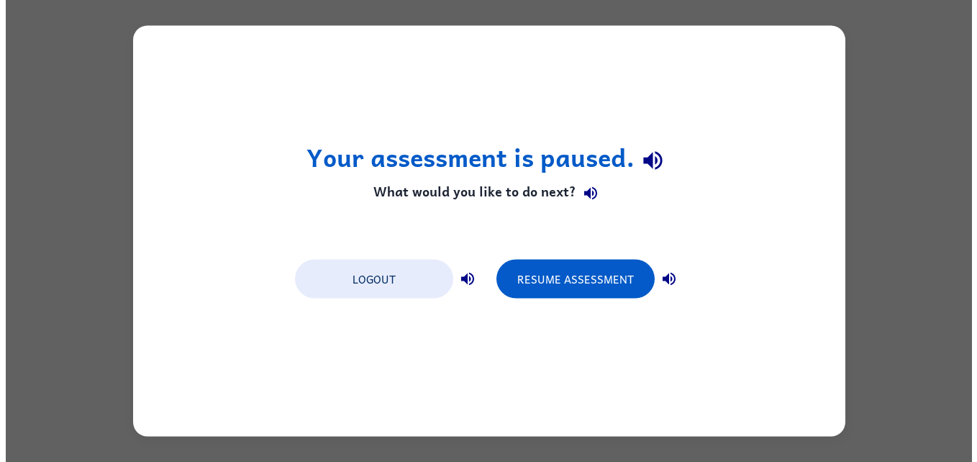
scroll to position [0, 0]
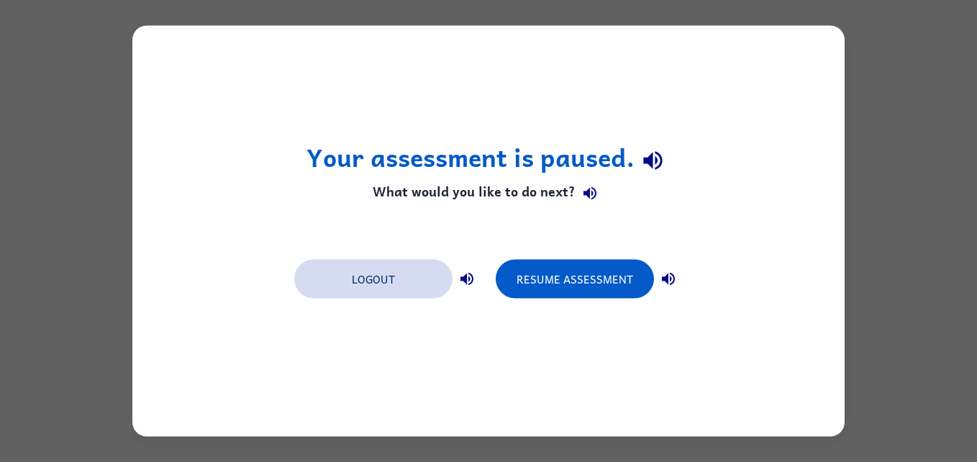
click at [404, 291] on button "Logout" at bounding box center [373, 279] width 158 height 39
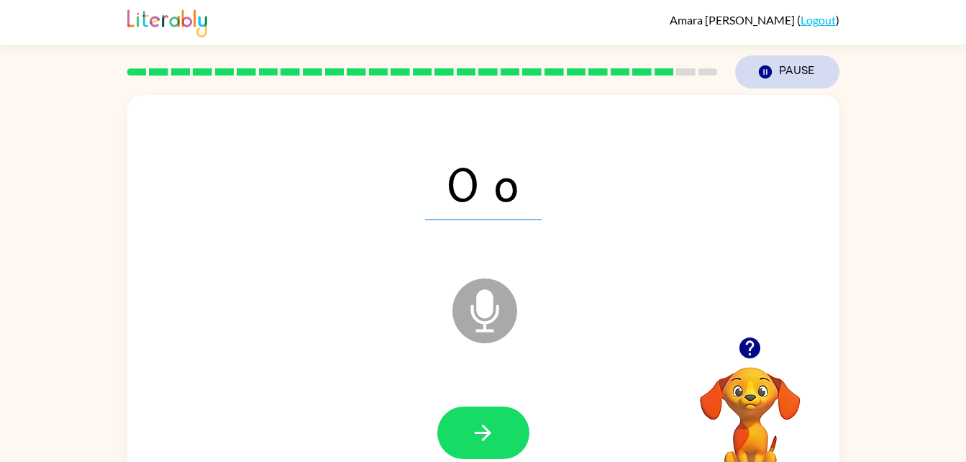
click at [790, 74] on button "Pause Pause" at bounding box center [787, 71] width 104 height 33
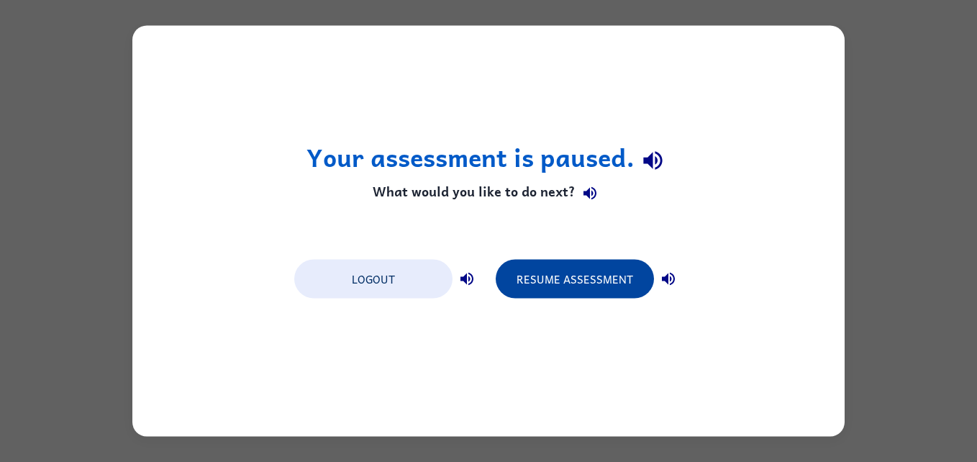
click at [617, 277] on button "Resume Assessment" at bounding box center [575, 279] width 158 height 39
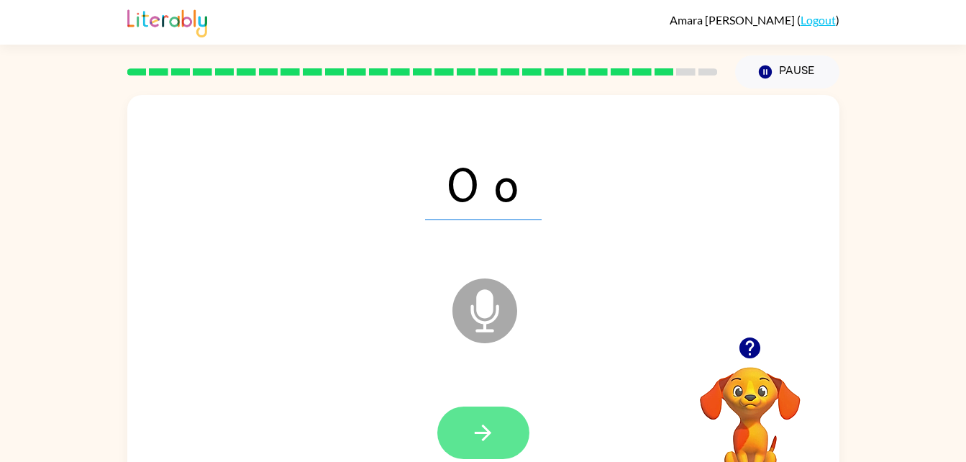
click at [507, 427] on button "button" at bounding box center [484, 433] width 92 height 53
click at [492, 430] on icon "button" at bounding box center [483, 432] width 25 height 25
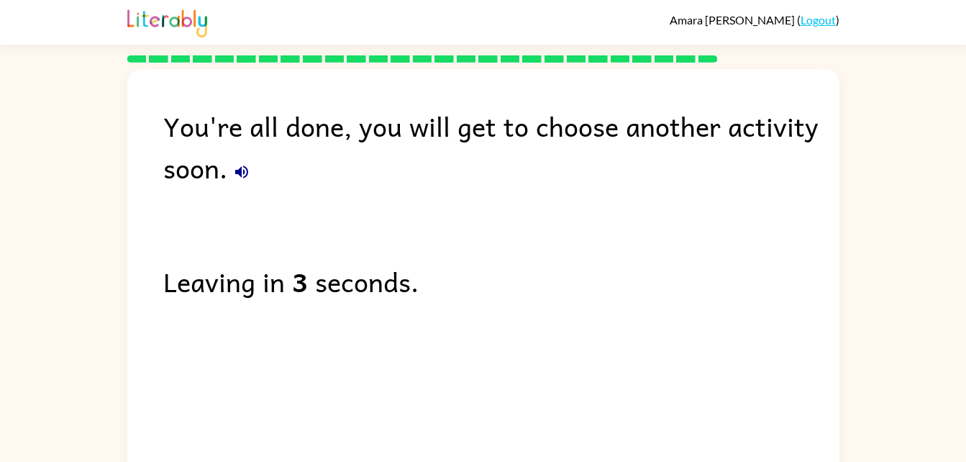
click at [253, 170] on button "button" at bounding box center [241, 172] width 29 height 29
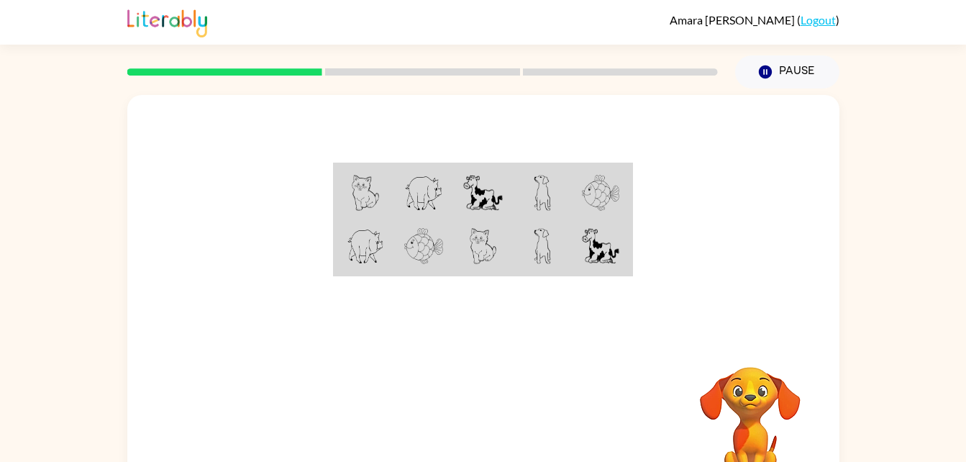
click at [627, 211] on td at bounding box center [601, 192] width 59 height 55
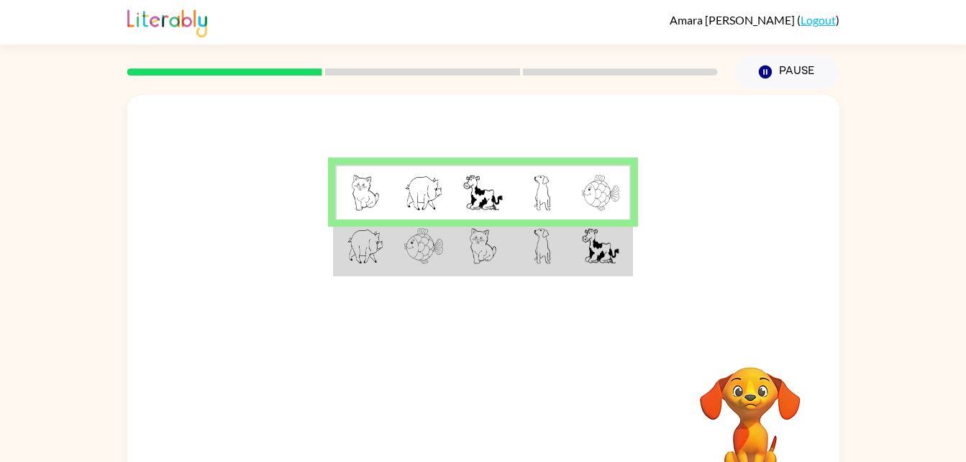
scroll to position [3, 0]
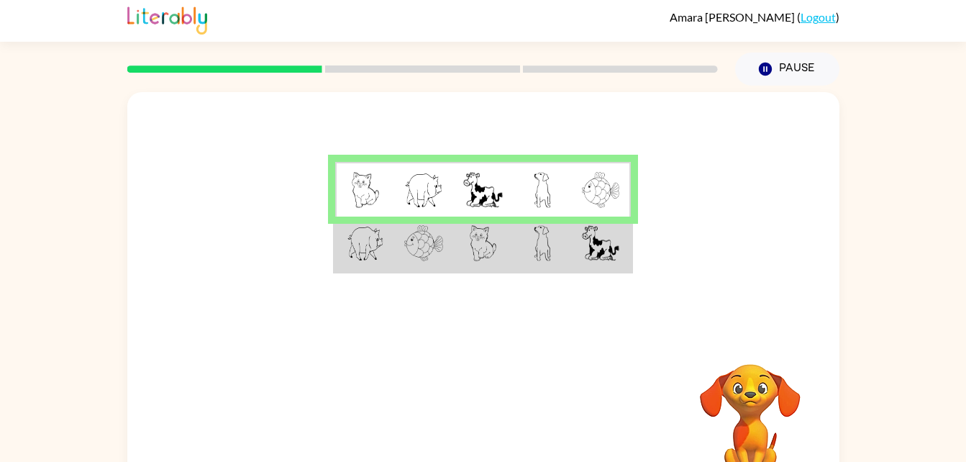
click at [663, 311] on div at bounding box center [483, 213] width 712 height 242
click at [696, 271] on div at bounding box center [483, 213] width 712 height 242
click at [722, 275] on div at bounding box center [483, 213] width 712 height 242
click at [749, 241] on div at bounding box center [483, 213] width 712 height 242
click at [738, 397] on video "Your browser must support playing .mp4 files to use Literably. Please try using…" at bounding box center [751, 414] width 144 height 144
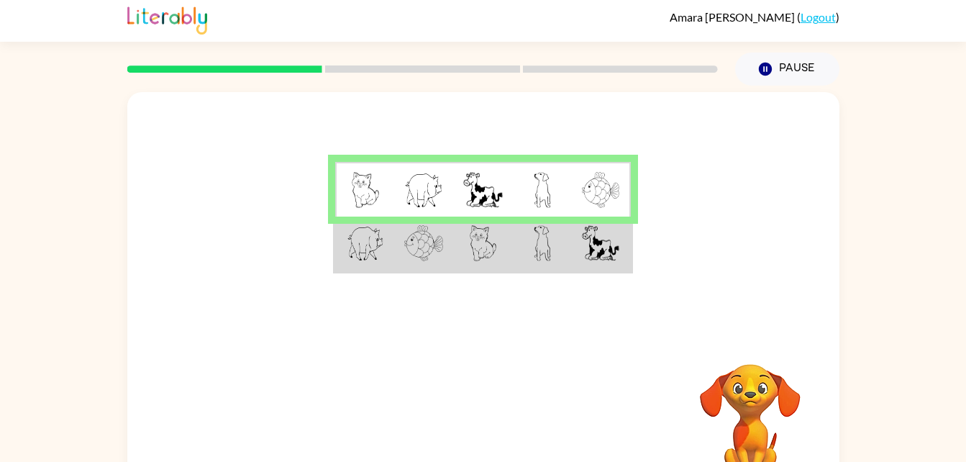
click at [597, 248] on img at bounding box center [600, 243] width 37 height 36
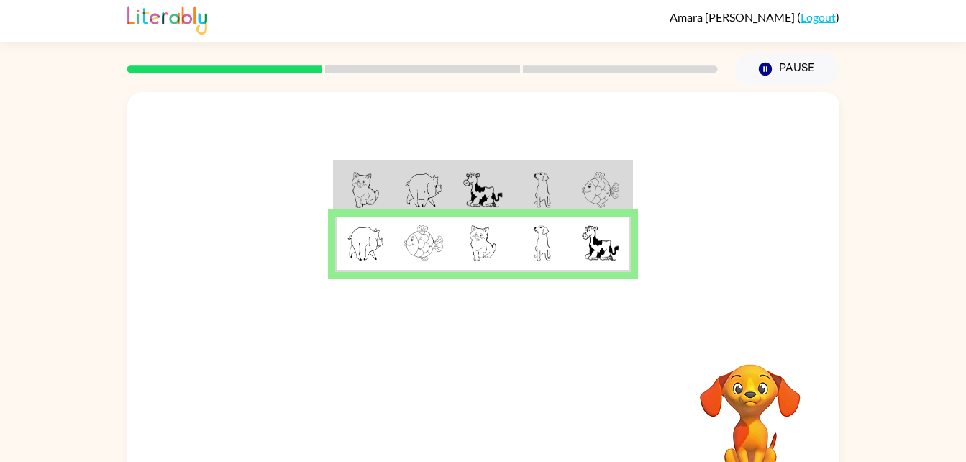
click at [574, 246] on td at bounding box center [601, 244] width 59 height 55
click at [604, 180] on img at bounding box center [600, 190] width 37 height 36
click at [507, 435] on button "button" at bounding box center [484, 422] width 92 height 53
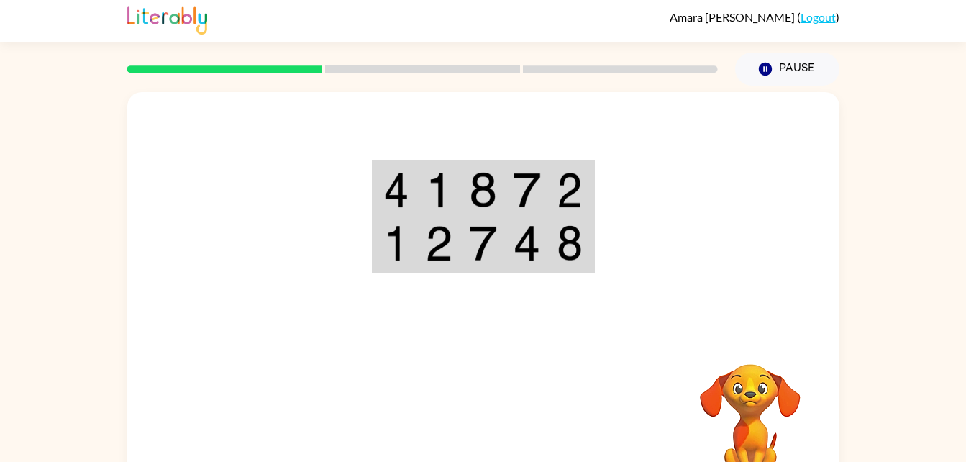
click at [499, 190] on td at bounding box center [483, 189] width 44 height 55
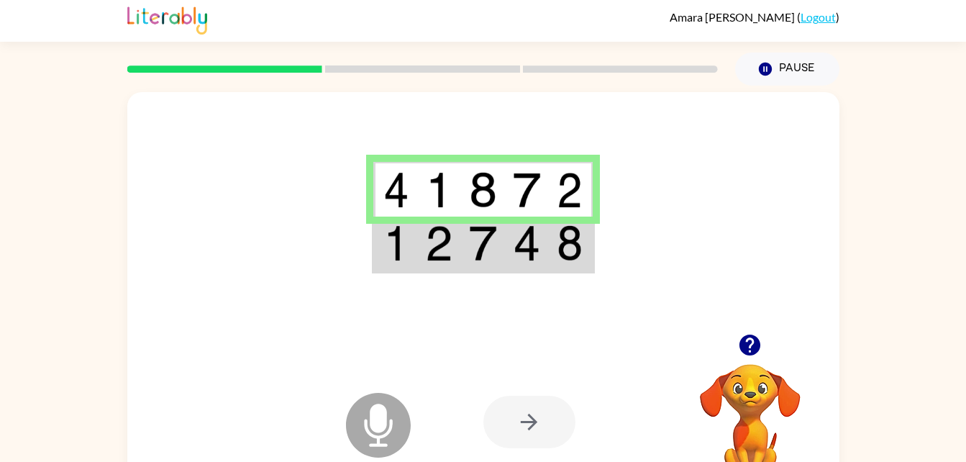
click at [533, 257] on img at bounding box center [526, 243] width 27 height 36
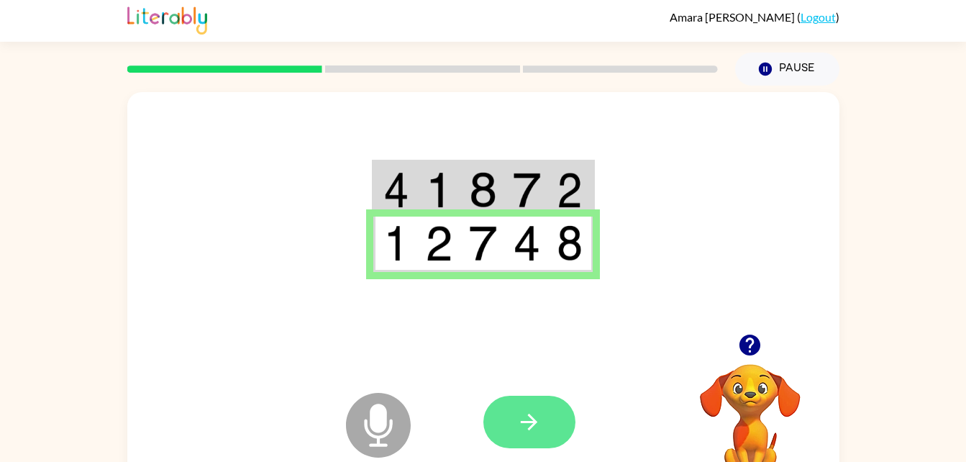
click at [550, 424] on button "button" at bounding box center [530, 422] width 92 height 53
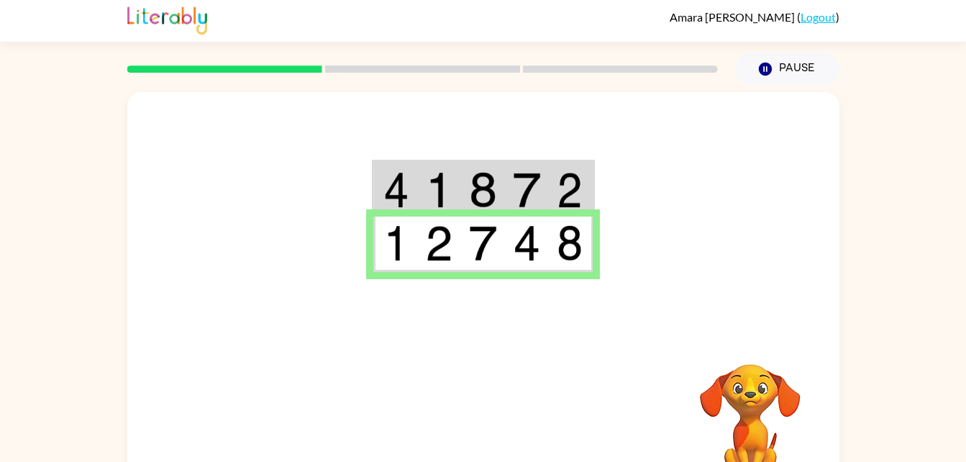
click at [469, 195] on img at bounding box center [482, 190] width 27 height 36
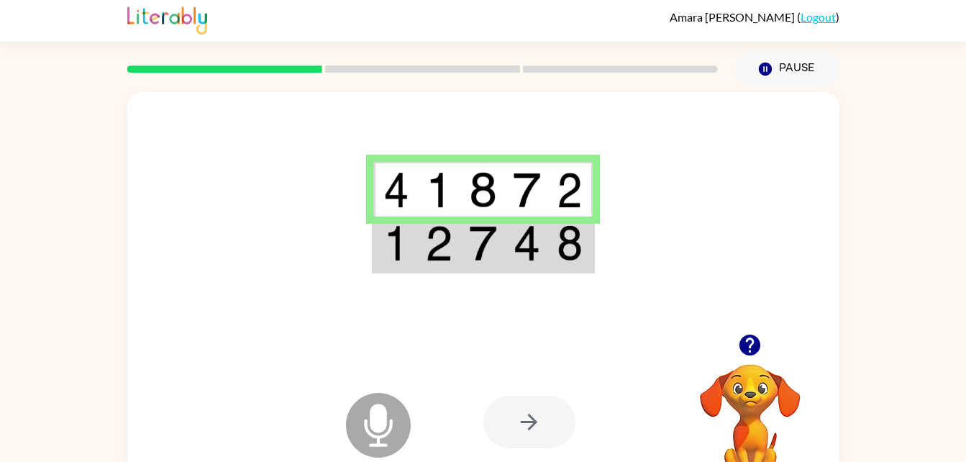
click at [410, 263] on td at bounding box center [395, 244] width 44 height 55
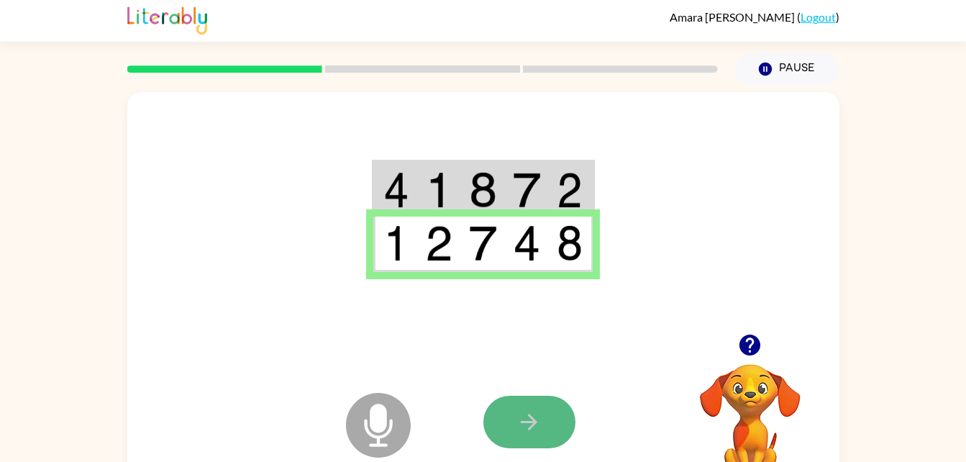
click at [566, 433] on button "button" at bounding box center [530, 422] width 92 height 53
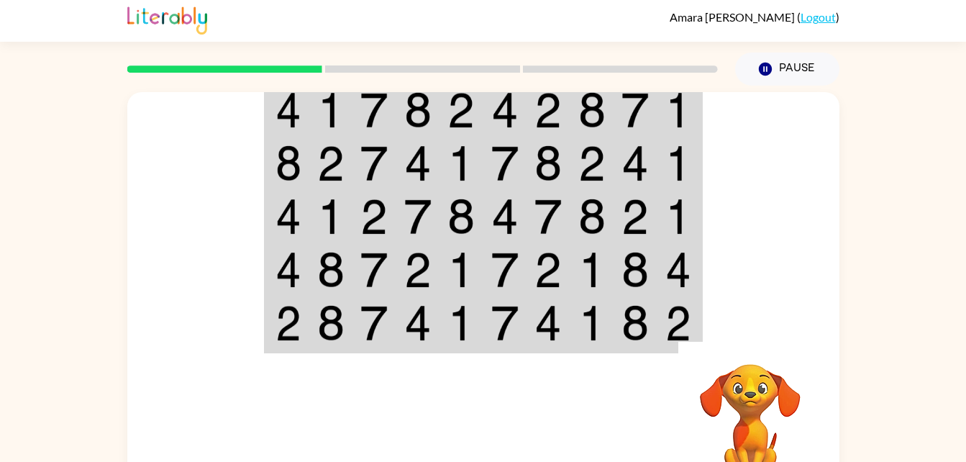
click at [332, 96] on img at bounding box center [330, 110] width 27 height 36
click at [628, 129] on td at bounding box center [636, 109] width 44 height 55
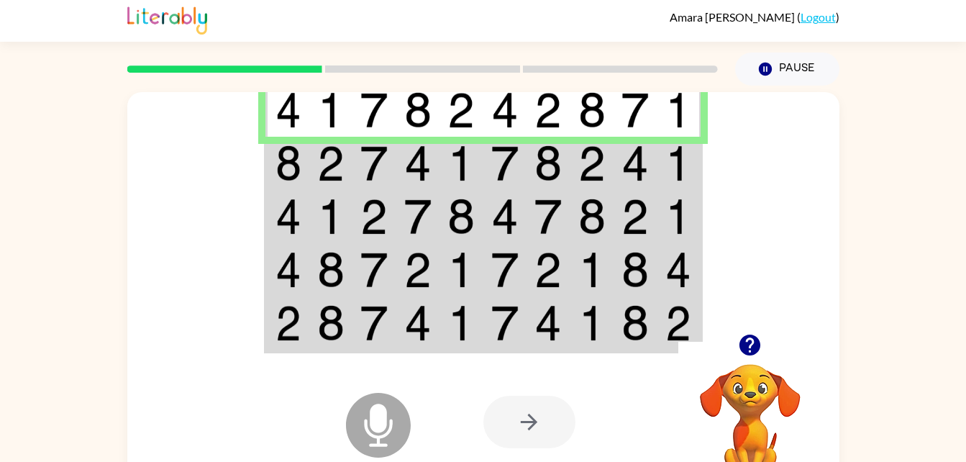
click at [620, 148] on td at bounding box center [636, 163] width 44 height 53
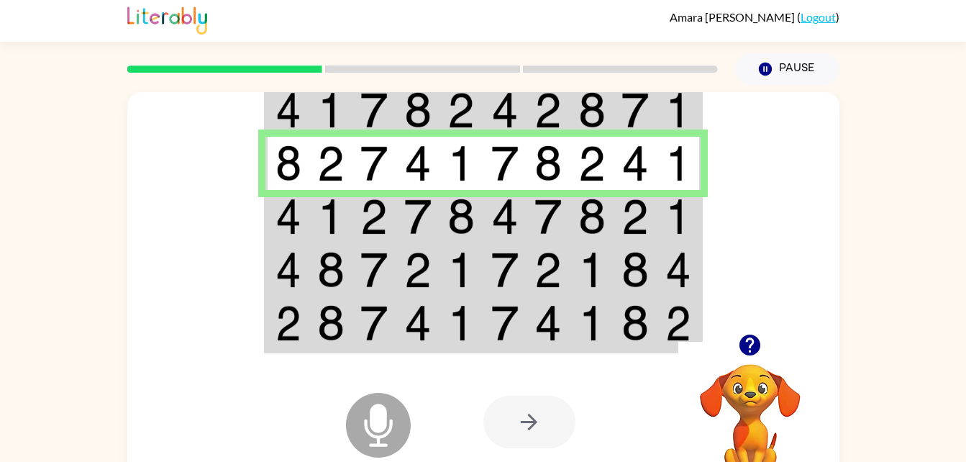
click at [581, 221] on img at bounding box center [592, 217] width 27 height 36
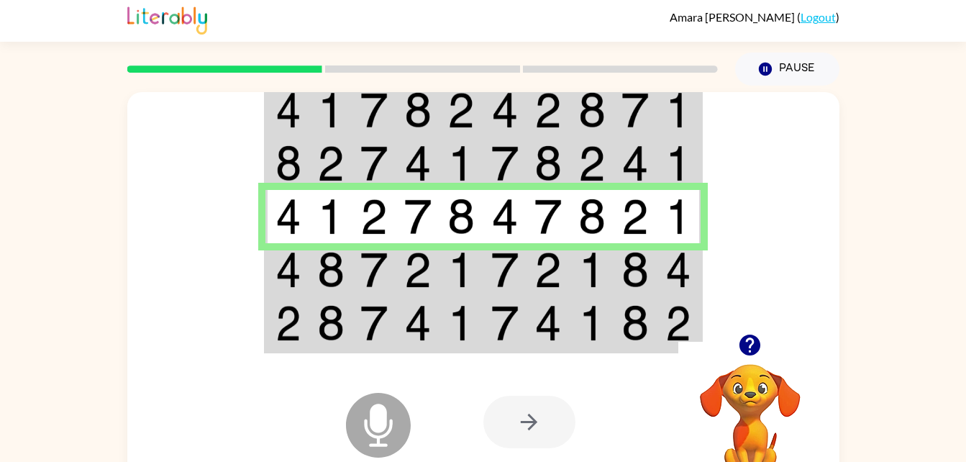
click at [559, 292] on td at bounding box center [549, 269] width 44 height 53
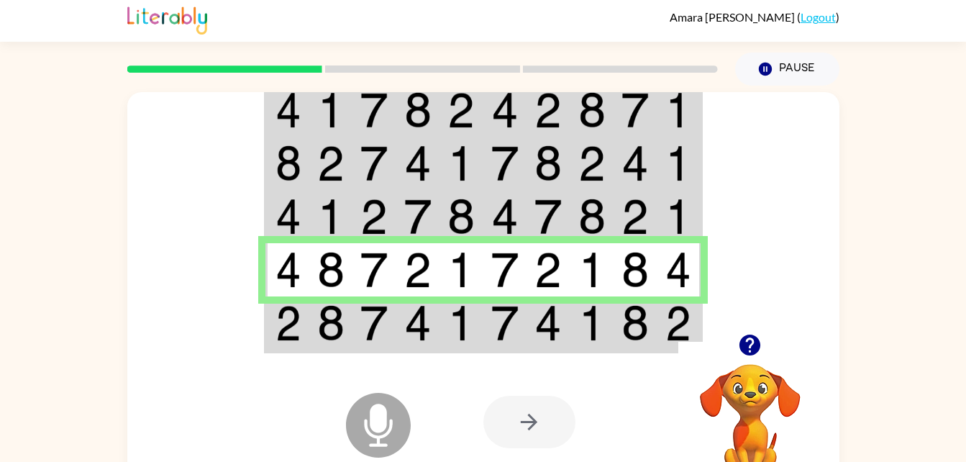
click at [580, 291] on td at bounding box center [593, 269] width 44 height 53
click at [586, 331] on img at bounding box center [592, 323] width 27 height 36
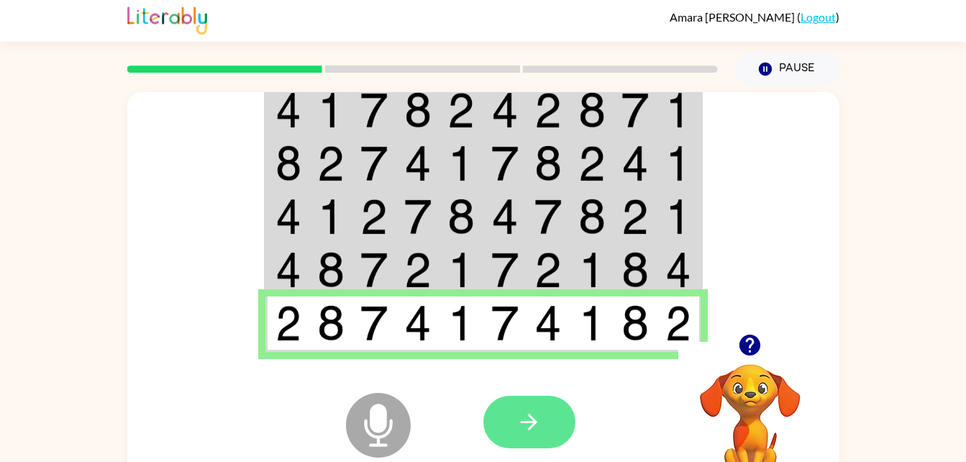
click at [548, 438] on button "button" at bounding box center [530, 422] width 92 height 53
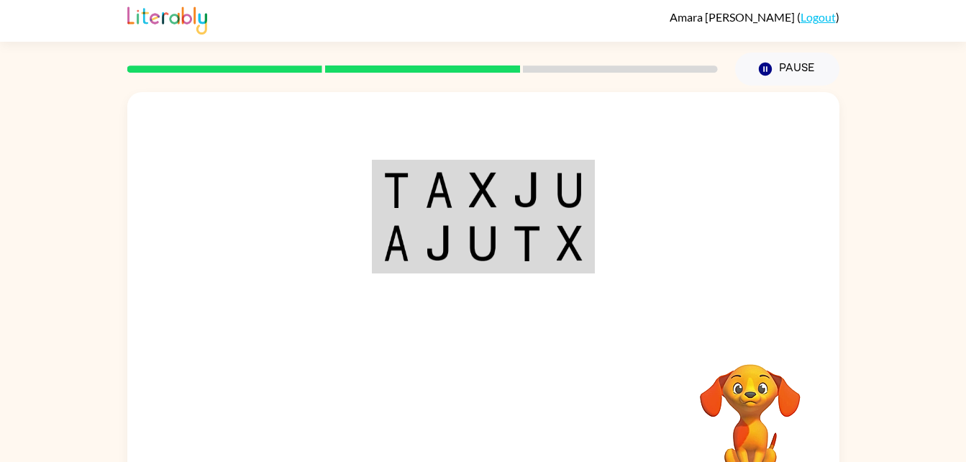
click at [532, 199] on img at bounding box center [526, 190] width 27 height 36
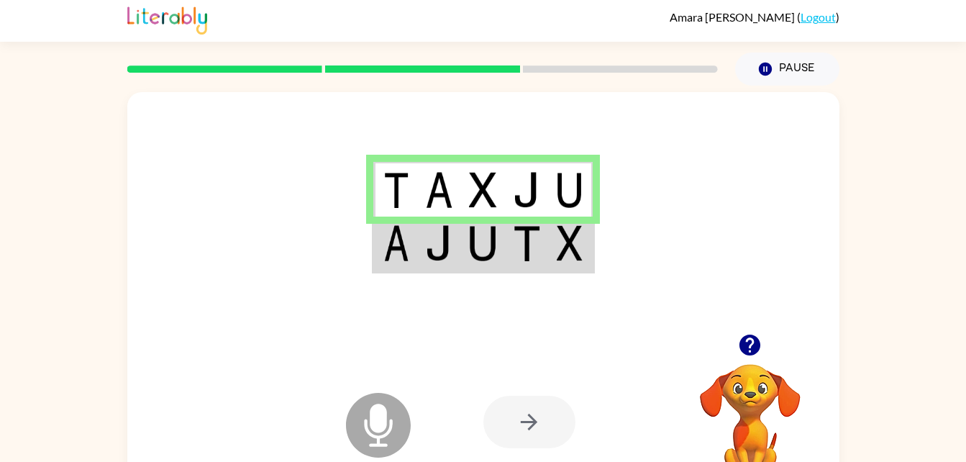
click at [509, 260] on td at bounding box center [527, 244] width 44 height 55
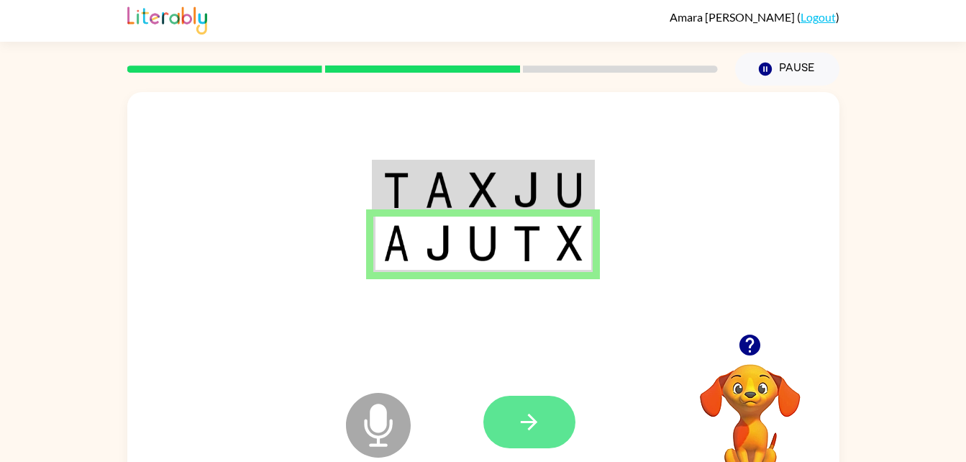
click at [540, 403] on button "button" at bounding box center [530, 422] width 92 height 53
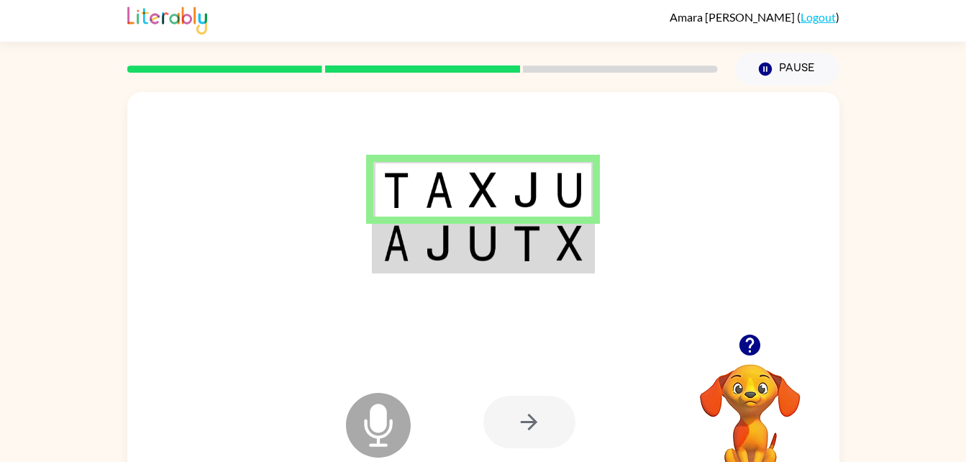
click at [501, 271] on td at bounding box center [483, 244] width 44 height 55
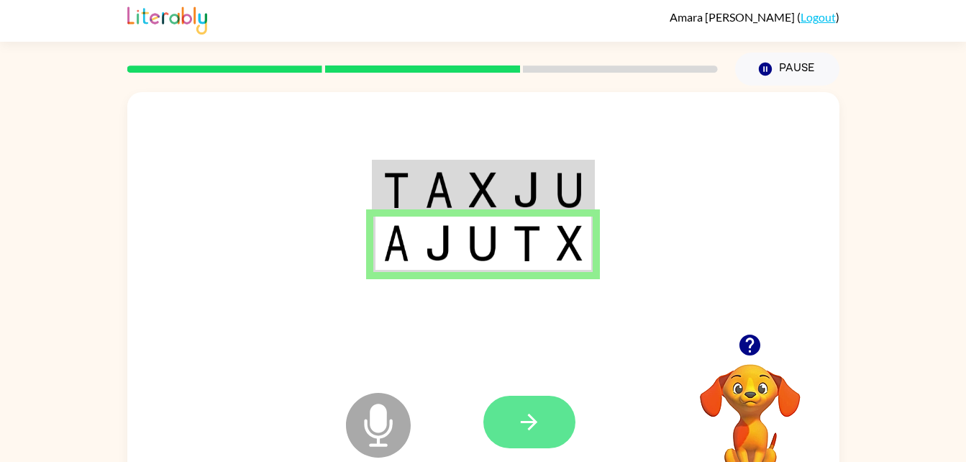
click at [568, 414] on button "button" at bounding box center [530, 422] width 92 height 53
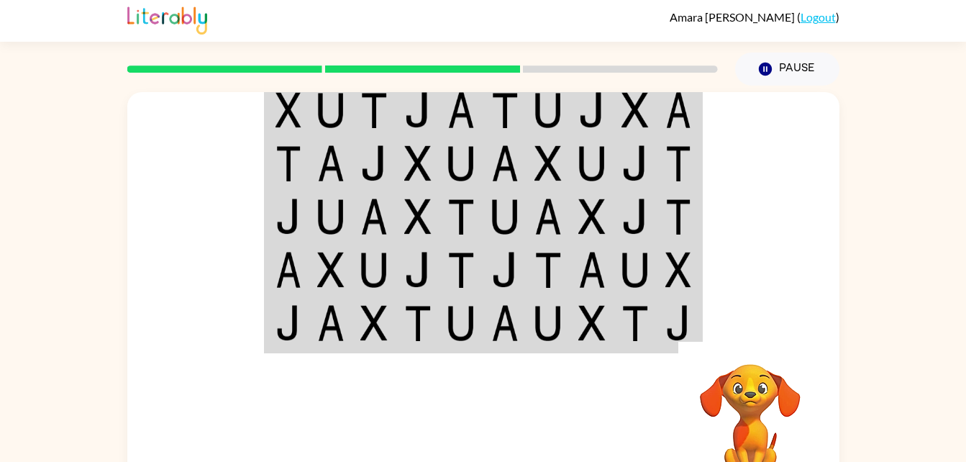
click at [640, 91] on div at bounding box center [423, 69] width 608 height 50
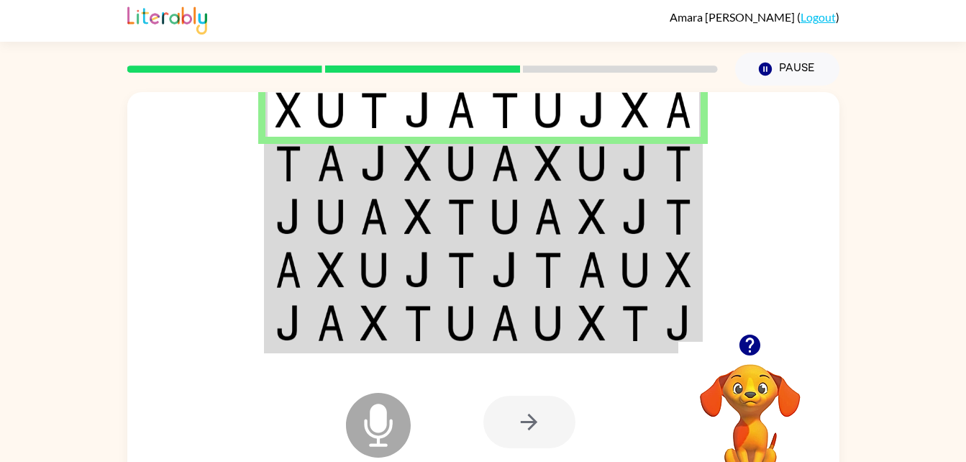
click at [625, 117] on img at bounding box center [635, 110] width 27 height 36
click at [409, 194] on td at bounding box center [419, 216] width 44 height 53
click at [433, 171] on td at bounding box center [419, 163] width 44 height 53
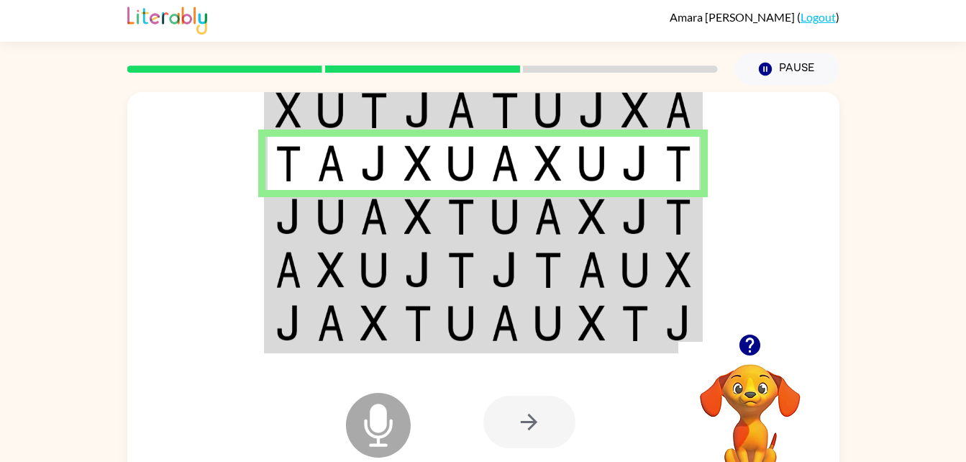
click at [533, 210] on td at bounding box center [549, 216] width 44 height 53
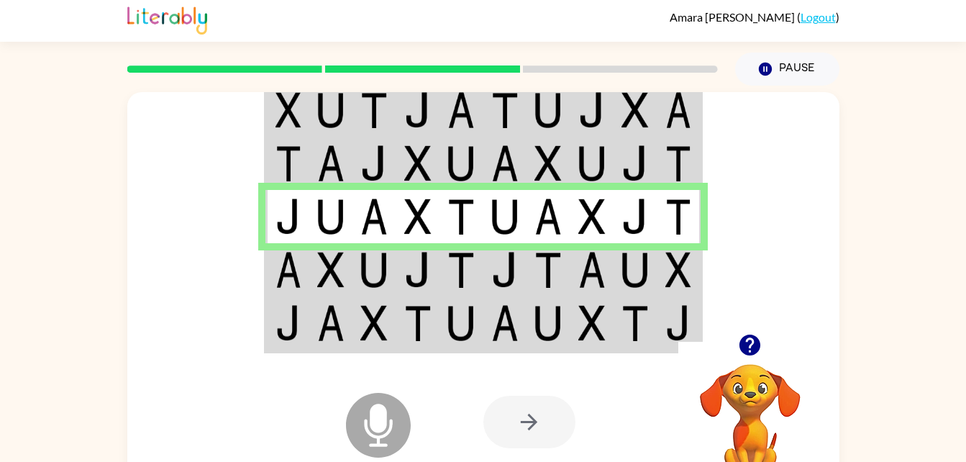
click at [493, 258] on img at bounding box center [505, 270] width 27 height 36
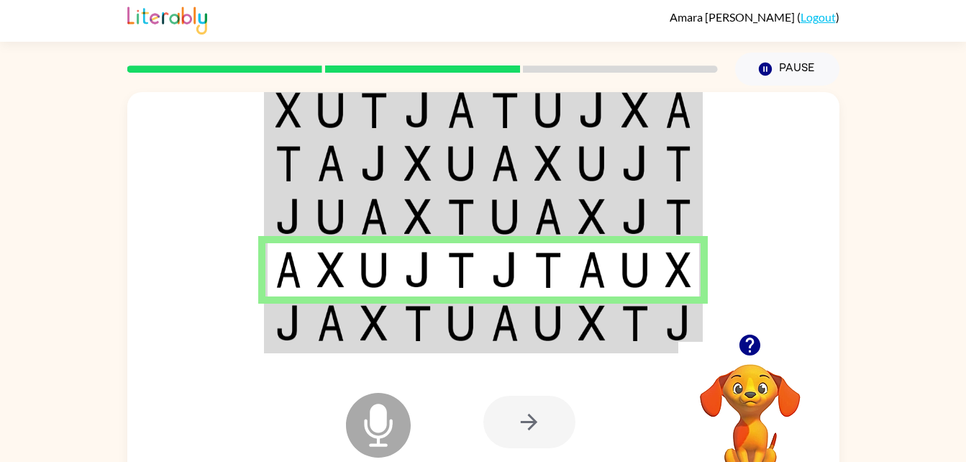
click at [568, 323] on td at bounding box center [549, 323] width 44 height 55
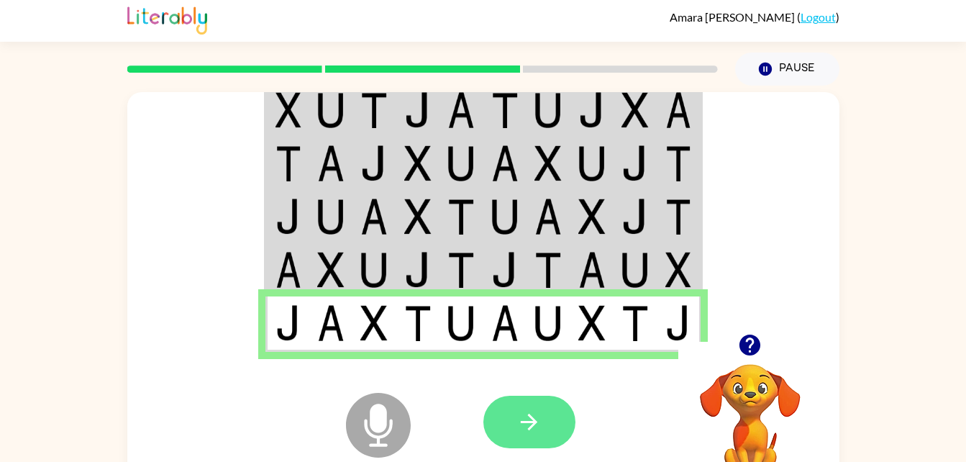
click at [551, 435] on button "button" at bounding box center [530, 422] width 92 height 53
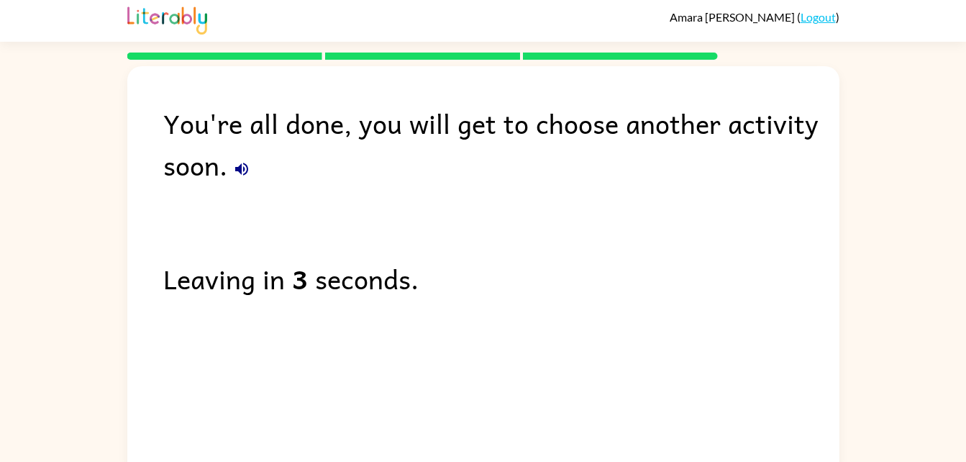
click at [250, 160] on icon "button" at bounding box center [241, 168] width 17 height 17
